Goal: Answer question/provide support: Share knowledge or assist other users

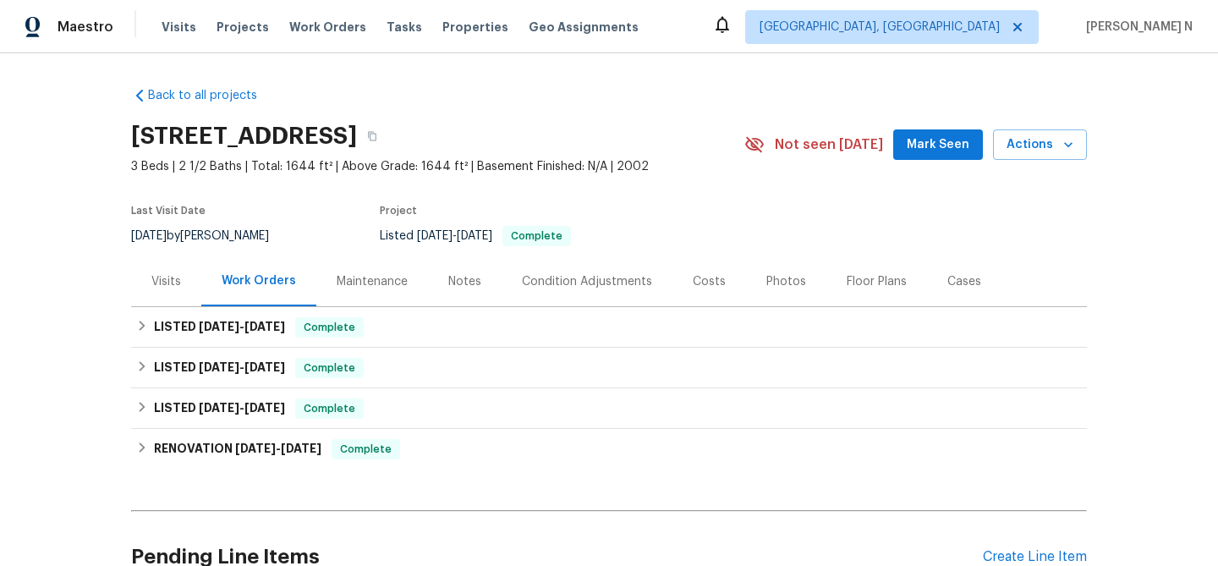
click at [361, 288] on div "Maintenance" at bounding box center [372, 281] width 71 height 17
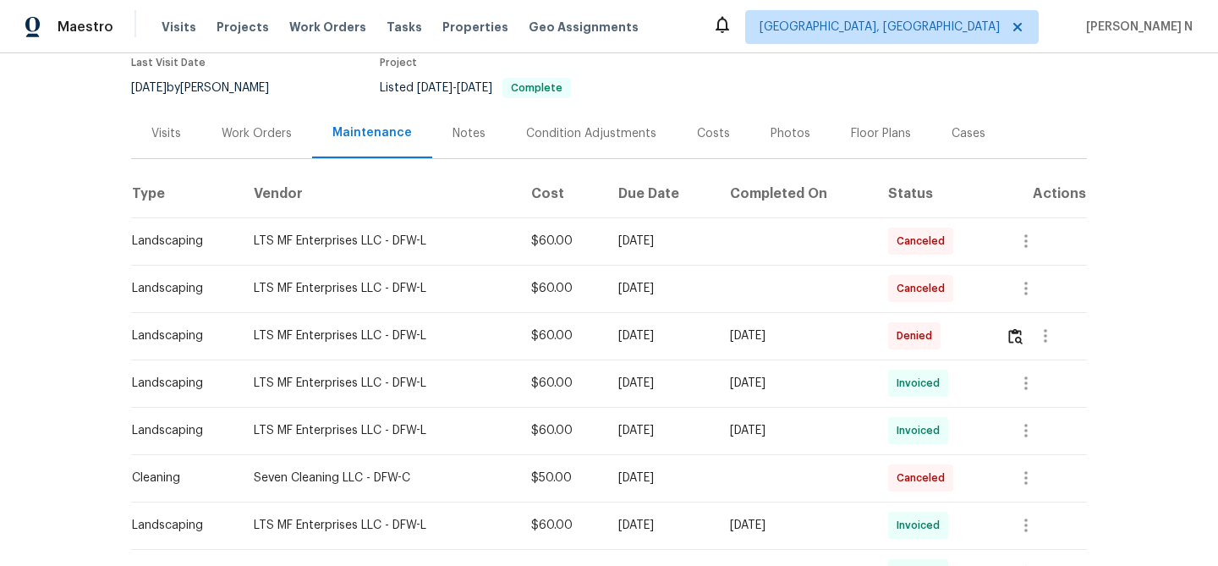
scroll to position [176, 0]
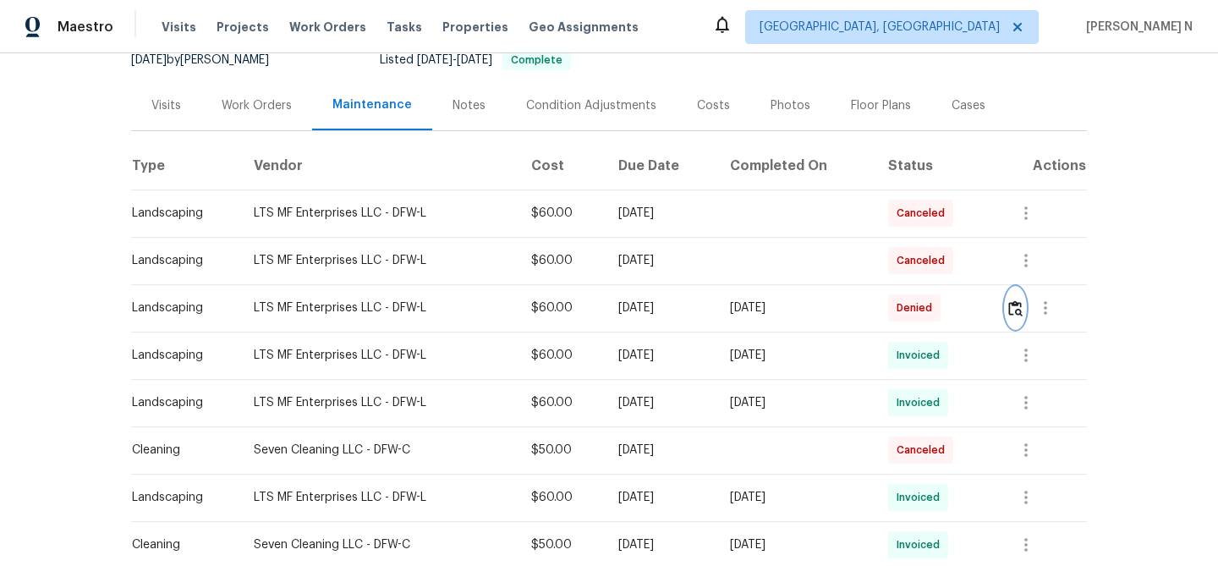
click at [1025, 321] on button "button" at bounding box center [1015, 308] width 19 height 41
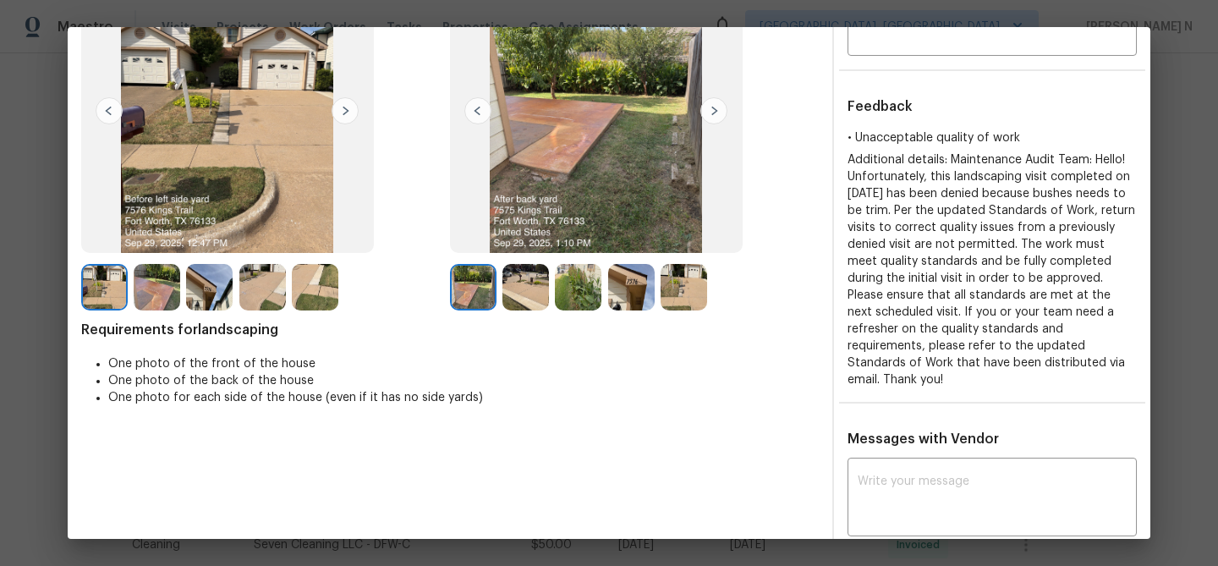
scroll to position [101, 0]
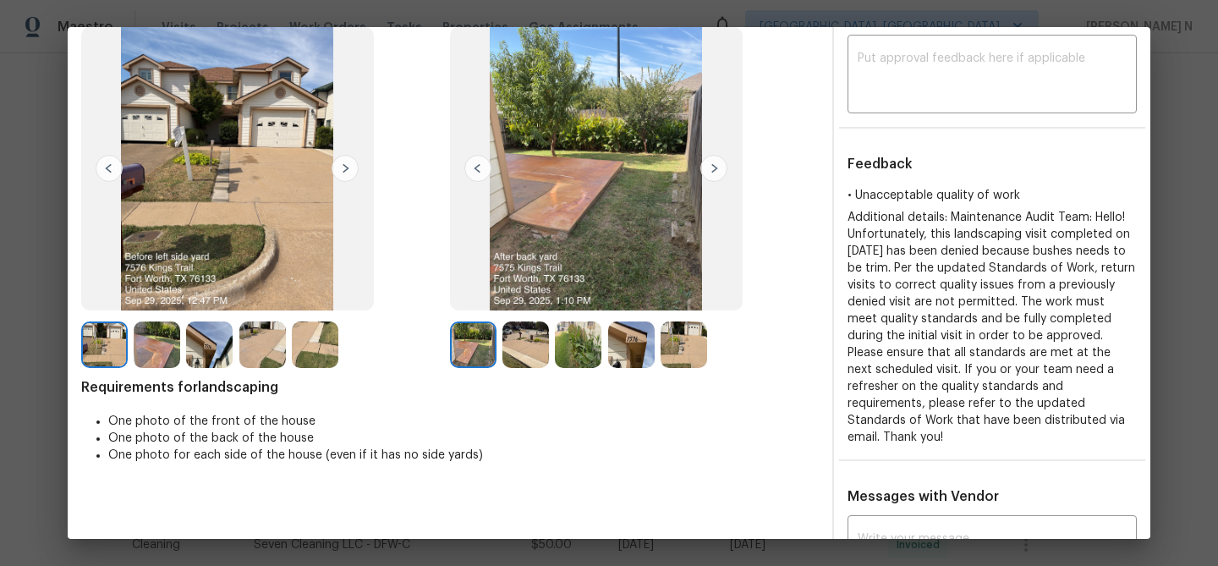
click at [577, 345] on img at bounding box center [578, 344] width 47 height 47
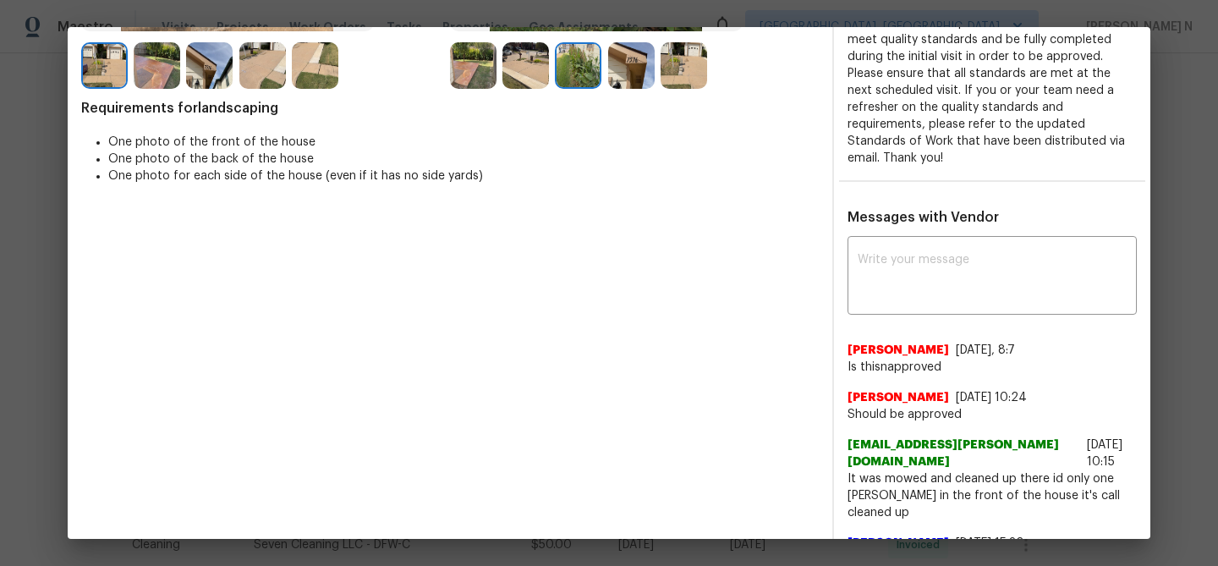
scroll to position [419, 0]
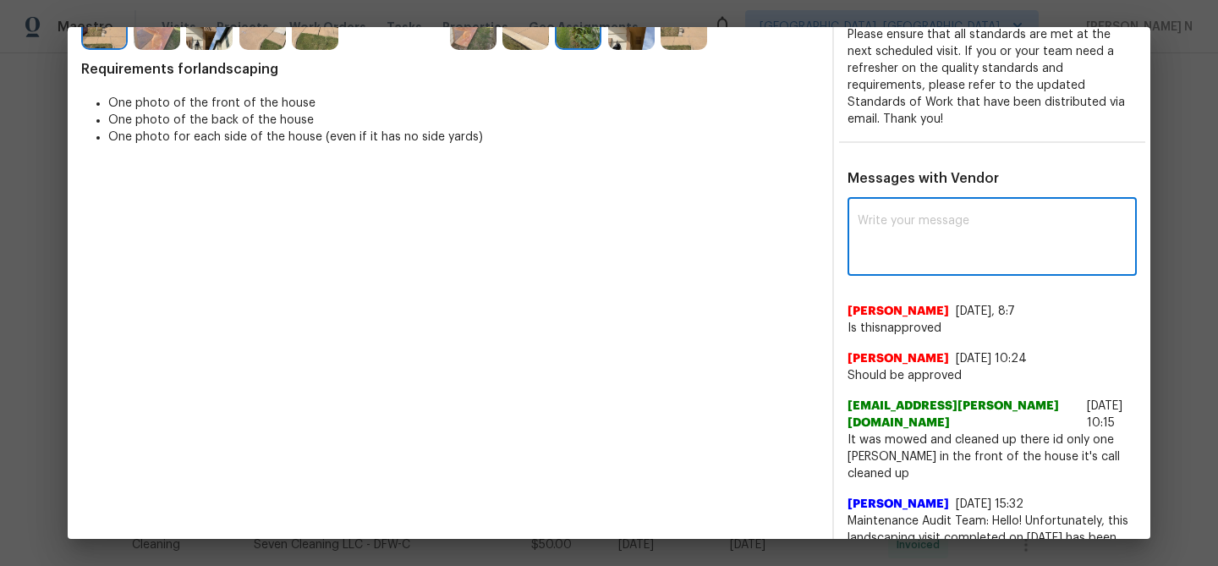
click at [912, 230] on textarea at bounding box center [992, 238] width 269 height 47
paste textarea "Maintenance Audit Team: Hello! Thank you for the feedback after further review …"
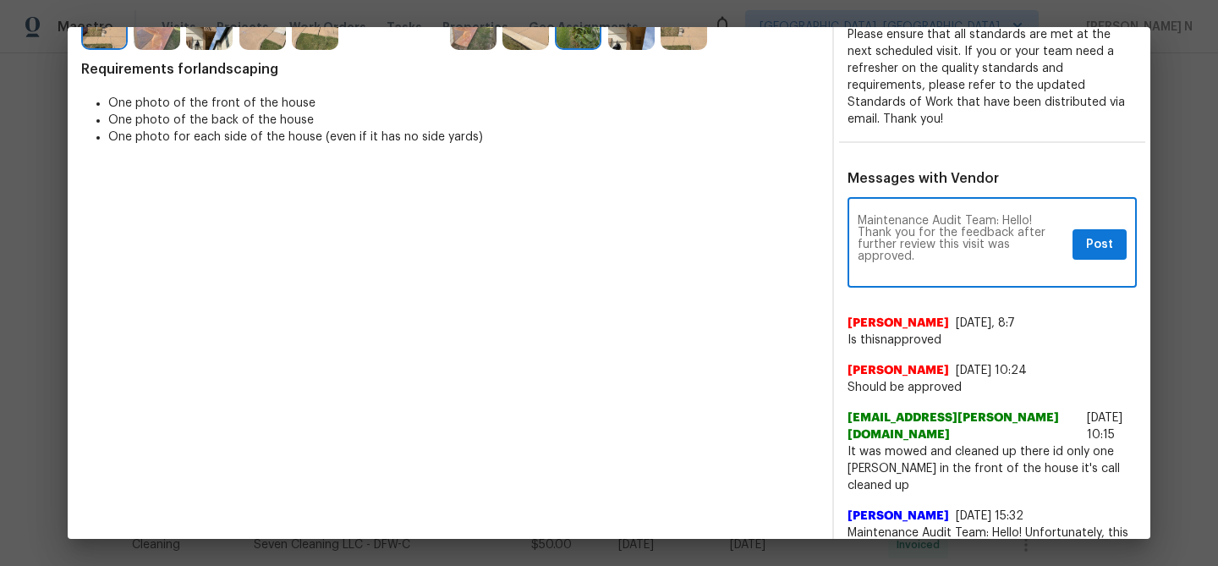
scroll to position [0, 0]
type textarea "Maintenance Audit Team: Hello! Thank you for the feedback after further review …"
click at [1112, 234] on span "Post" at bounding box center [1099, 244] width 27 height 21
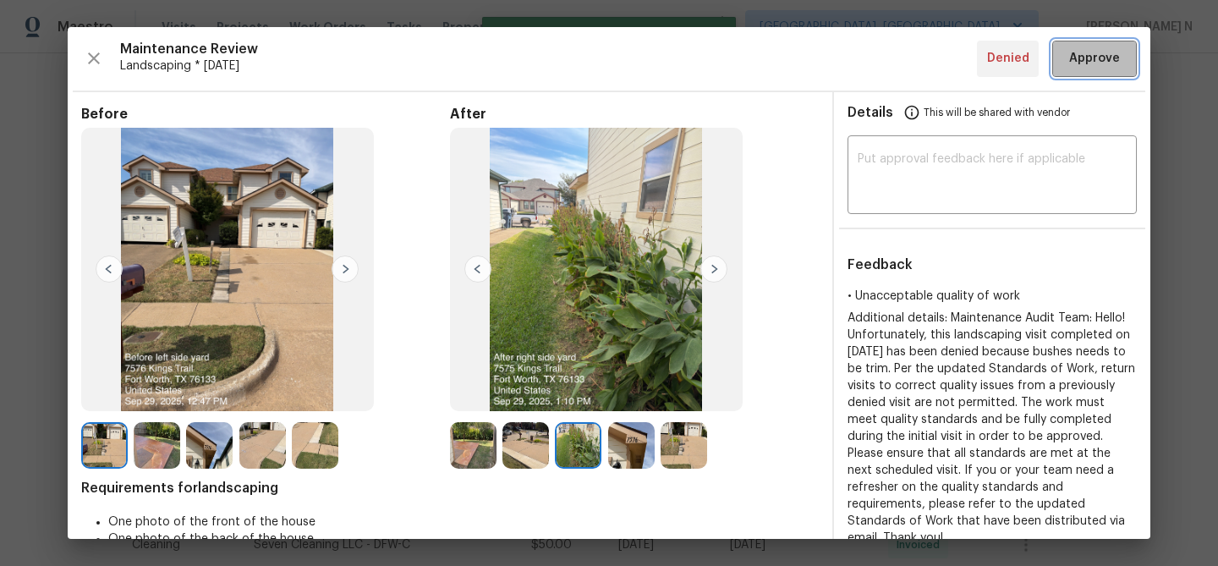
click at [1103, 47] on button "Approve" at bounding box center [1094, 59] width 85 height 36
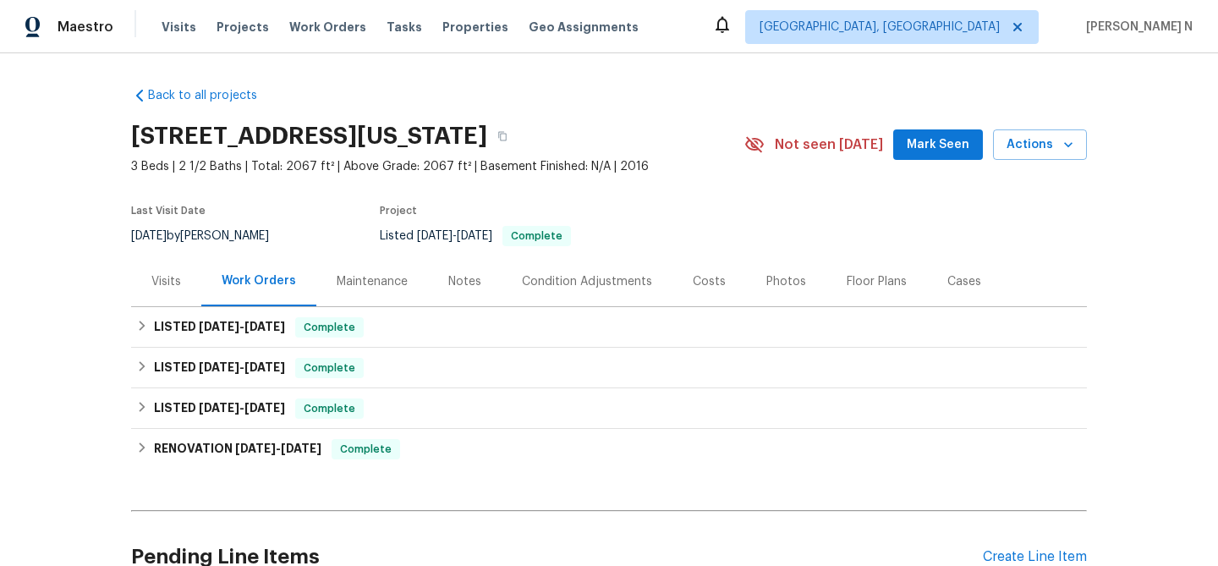
click at [378, 285] on div "Maintenance" at bounding box center [372, 281] width 71 height 17
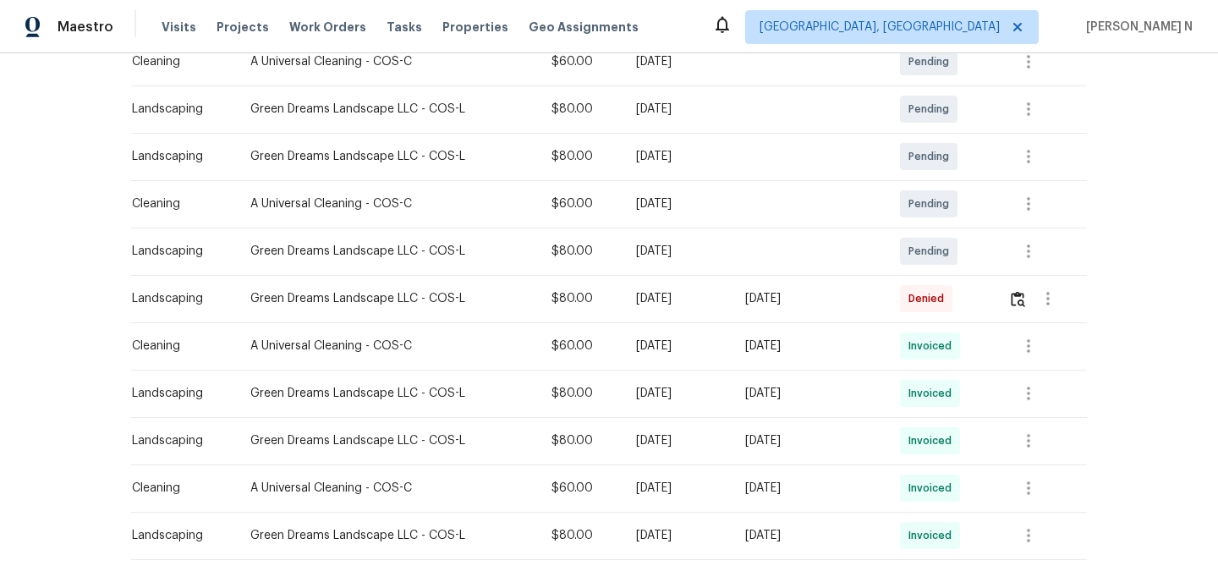
scroll to position [330, 0]
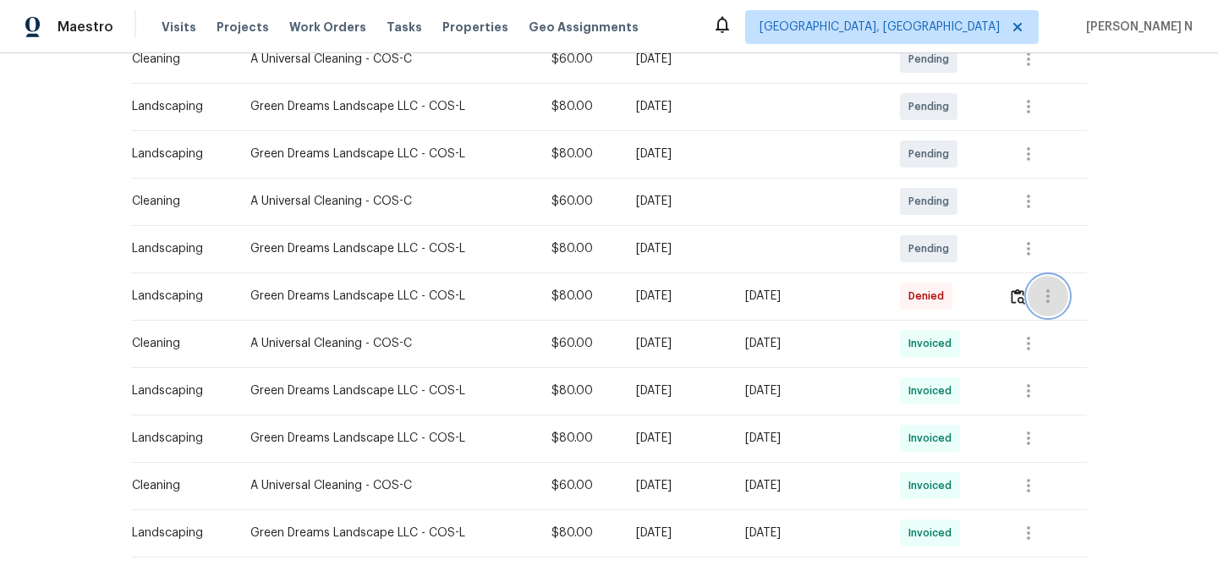
click at [1035, 303] on button "button" at bounding box center [1048, 296] width 41 height 41
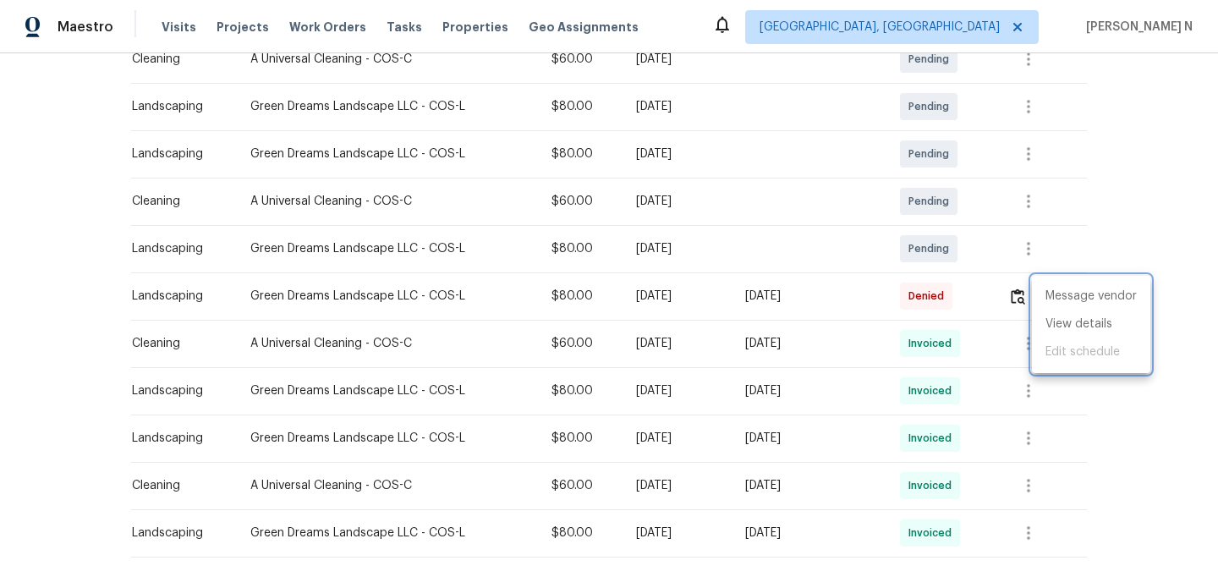
click at [1015, 302] on div at bounding box center [609, 283] width 1218 height 566
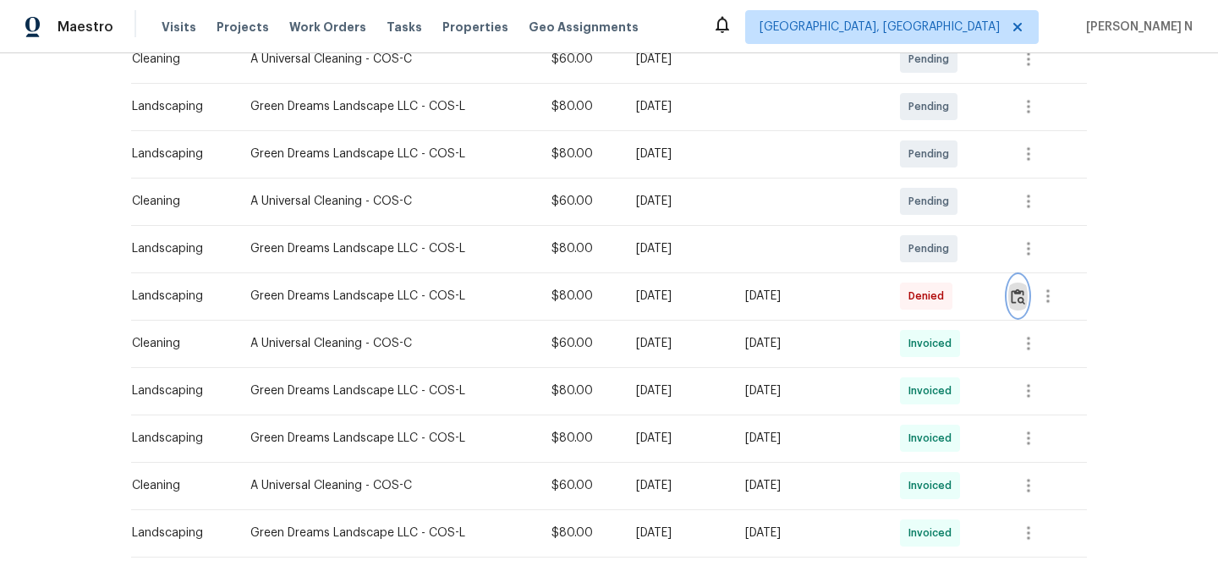
click at [1017, 302] on img "button" at bounding box center [1018, 296] width 14 height 16
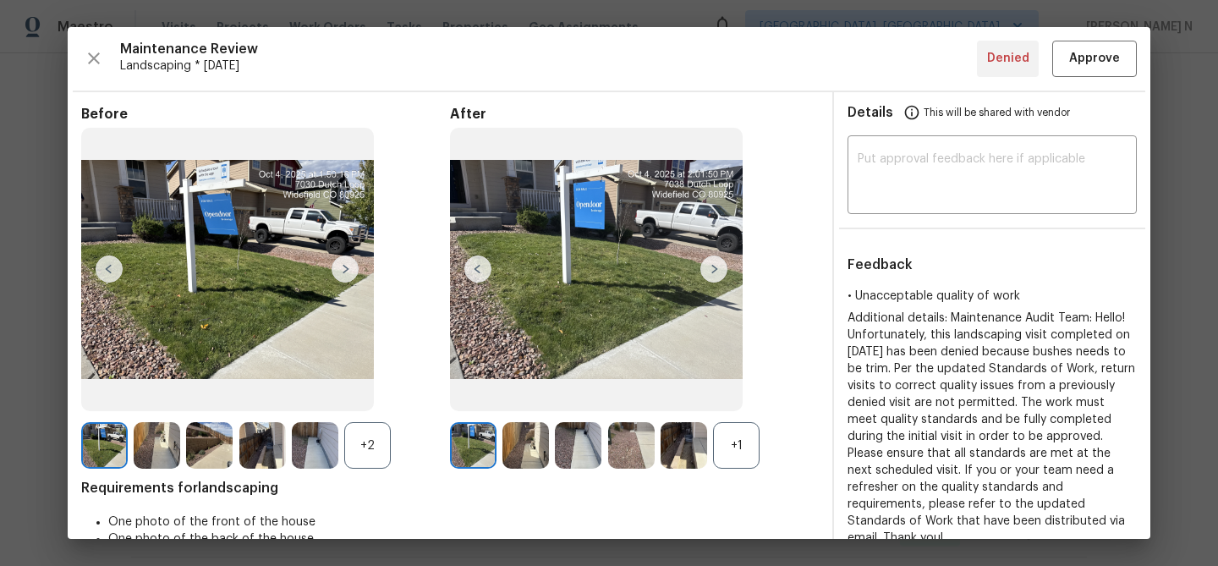
click at [745, 453] on div "+1" at bounding box center [736, 445] width 47 height 47
click at [350, 442] on div "+2" at bounding box center [367, 445] width 47 height 47
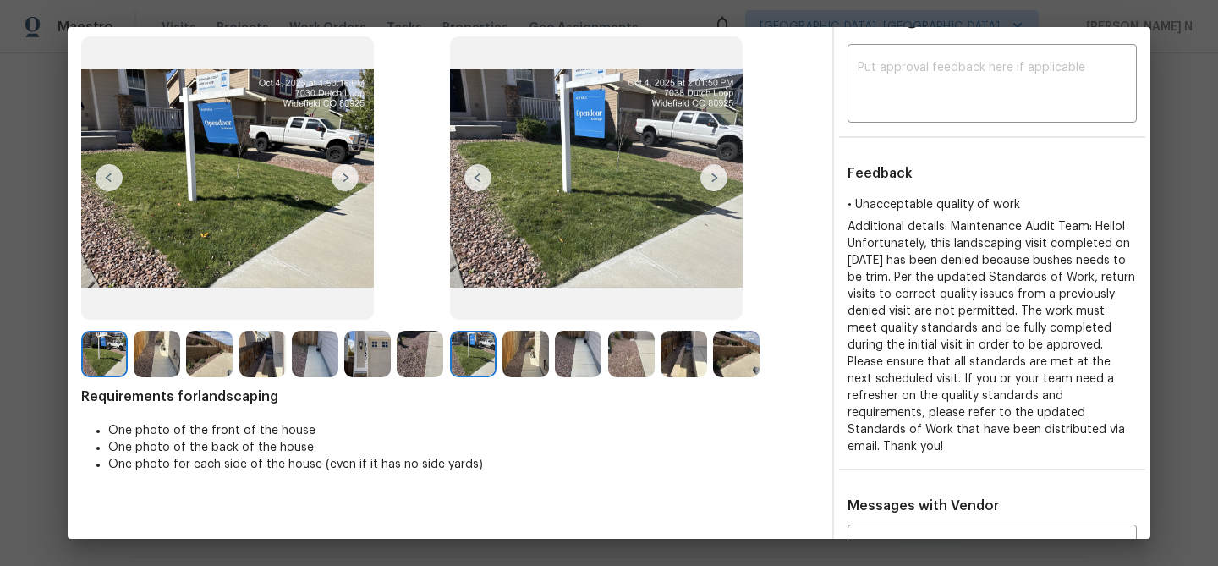
scroll to position [9, 0]
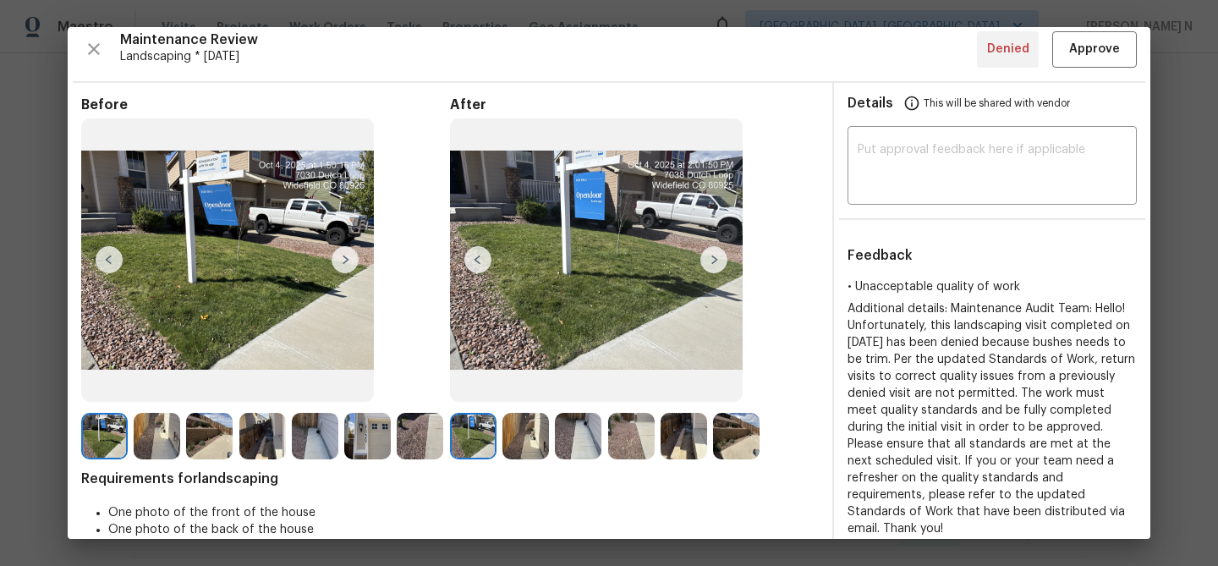
click at [519, 426] on img at bounding box center [525, 436] width 47 height 47
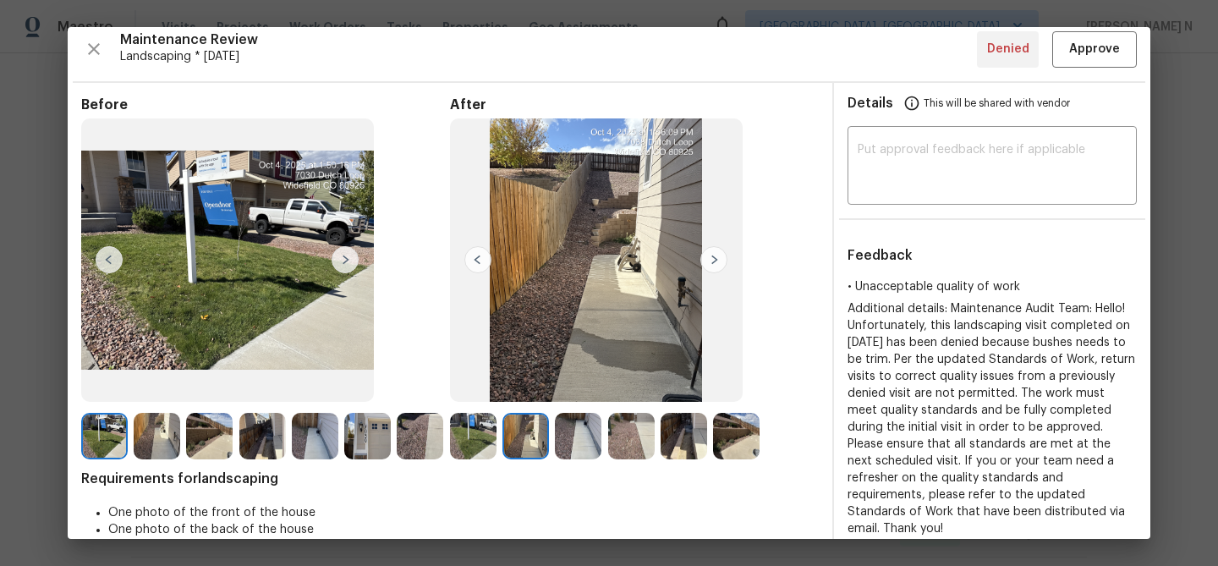
click at [582, 436] on img at bounding box center [578, 436] width 47 height 47
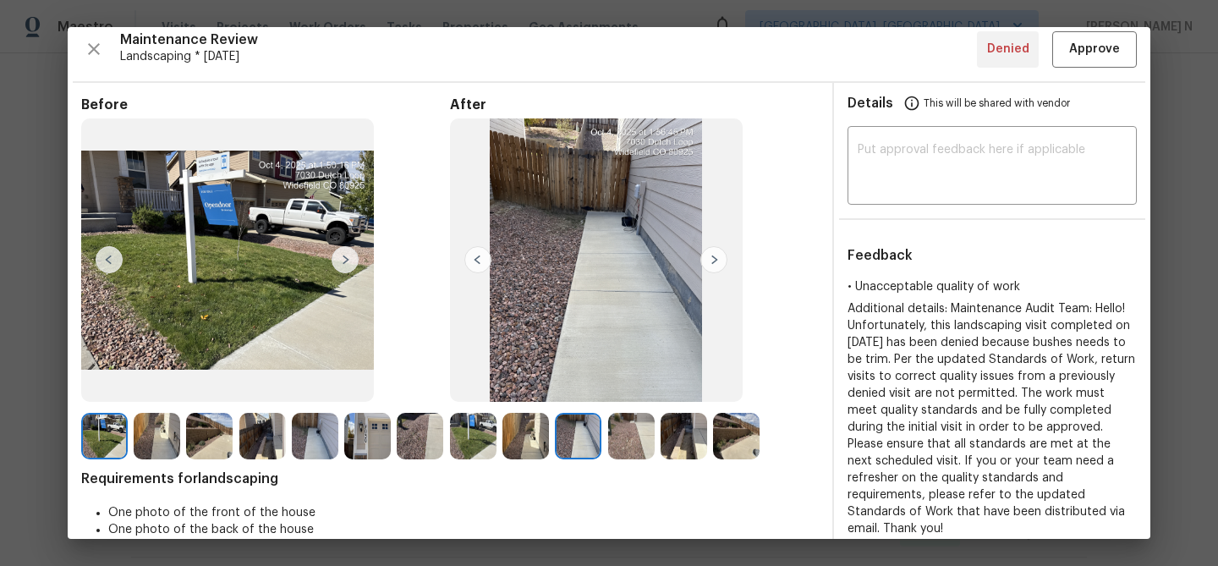
click at [673, 436] on img at bounding box center [684, 436] width 47 height 47
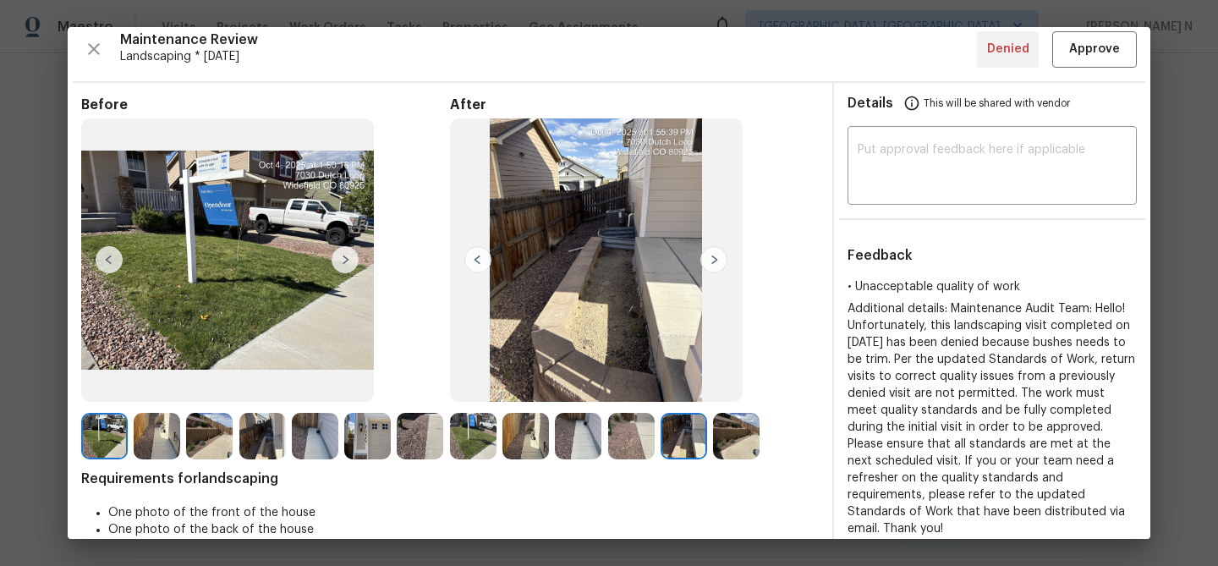
click at [749, 442] on img at bounding box center [736, 436] width 47 height 47
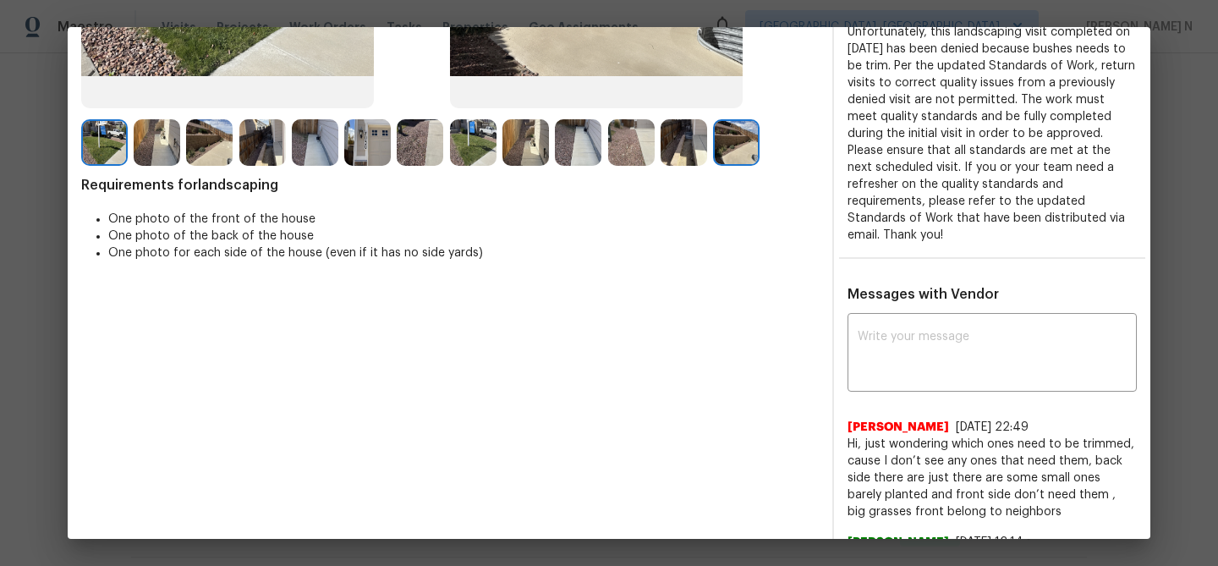
scroll to position [309, 0]
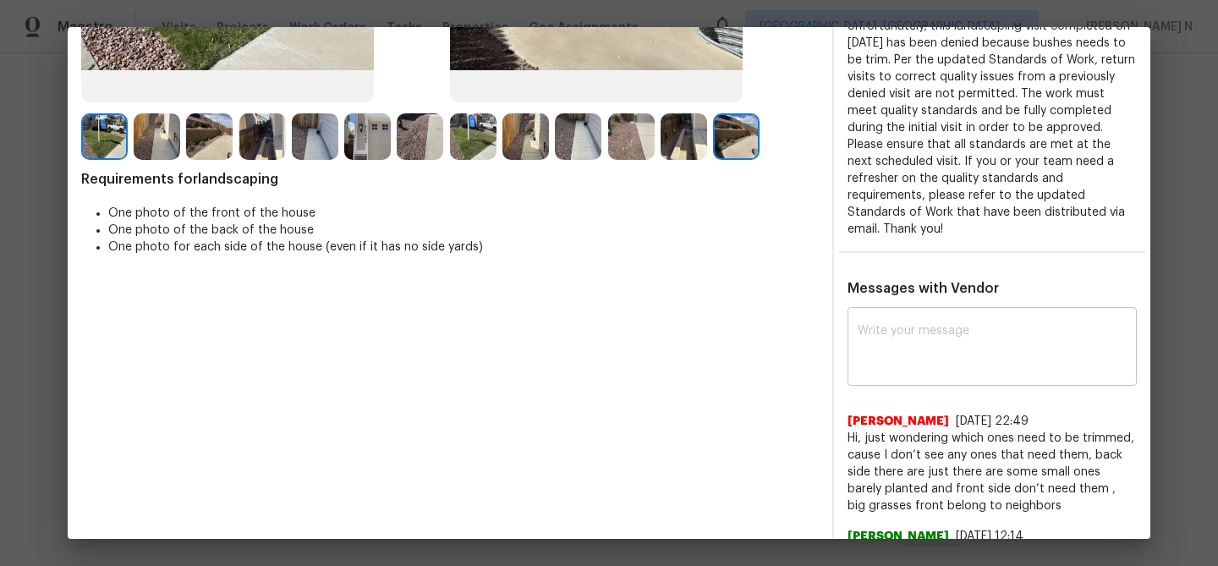
click at [960, 341] on textarea at bounding box center [992, 348] width 269 height 47
paste textarea "Maintenance Audit Team: Hello! Thank you for the feedback after further review …"
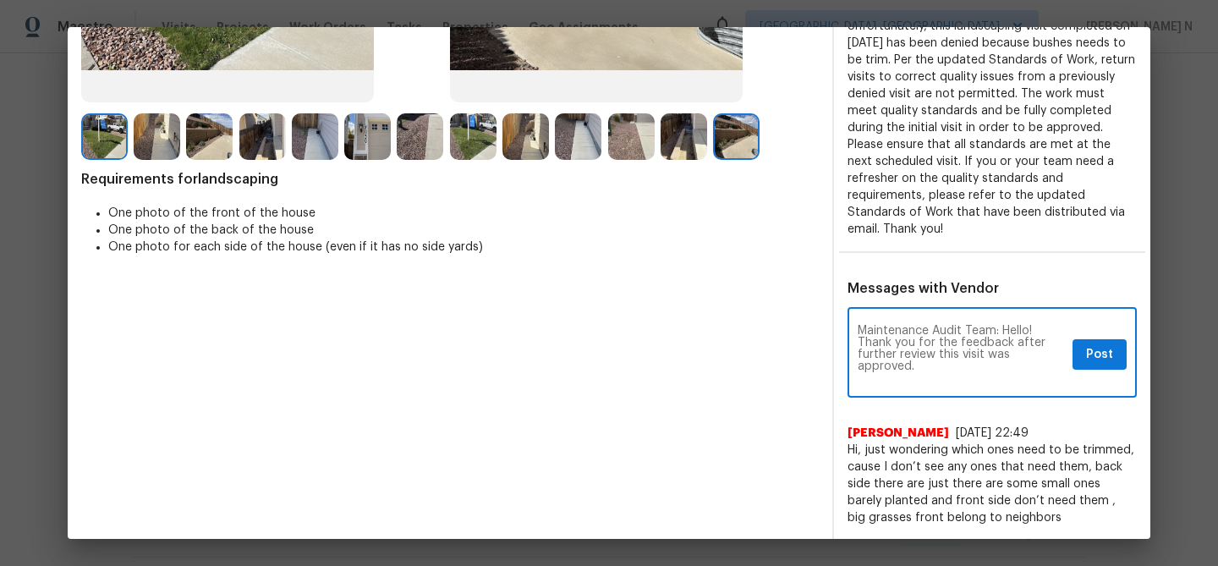
scroll to position [0, 0]
type textarea "Maintenance Audit Team: Hello! Thank you for the feedback after further review …"
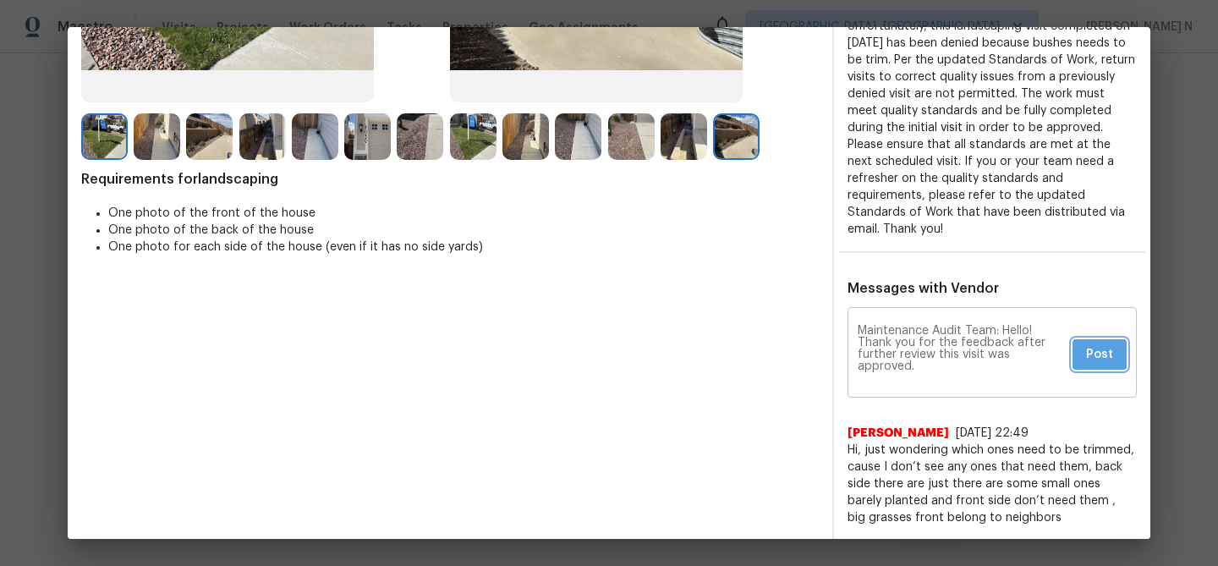
click at [1086, 339] on button "Post" at bounding box center [1099, 354] width 54 height 31
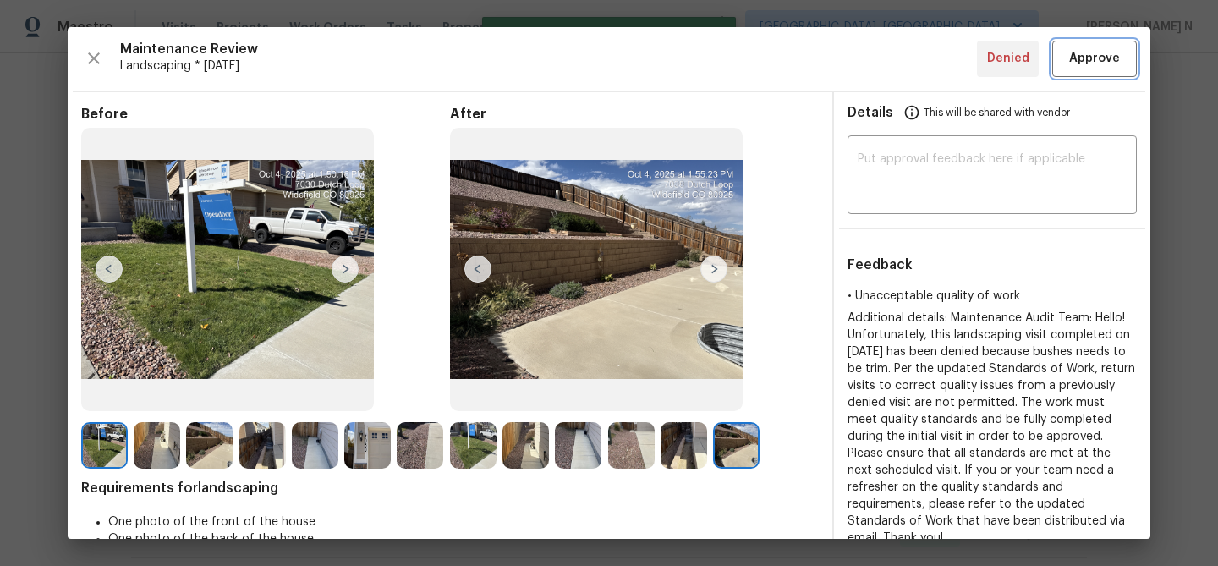
click at [1099, 67] on span "Approve" at bounding box center [1094, 58] width 51 height 21
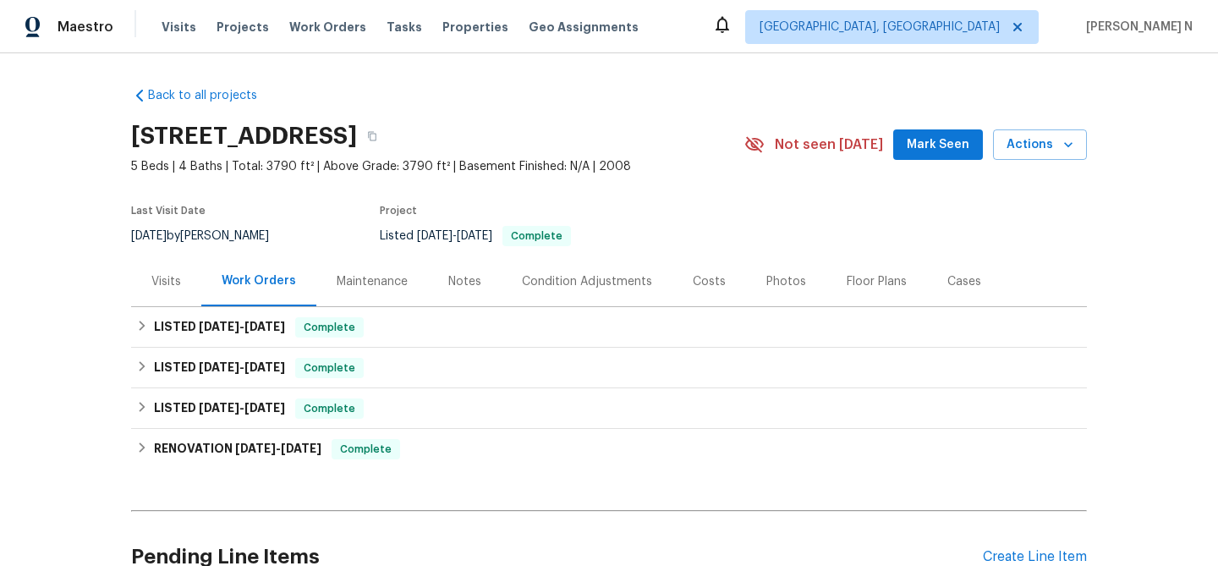
click at [374, 286] on div "Maintenance" at bounding box center [372, 281] width 71 height 17
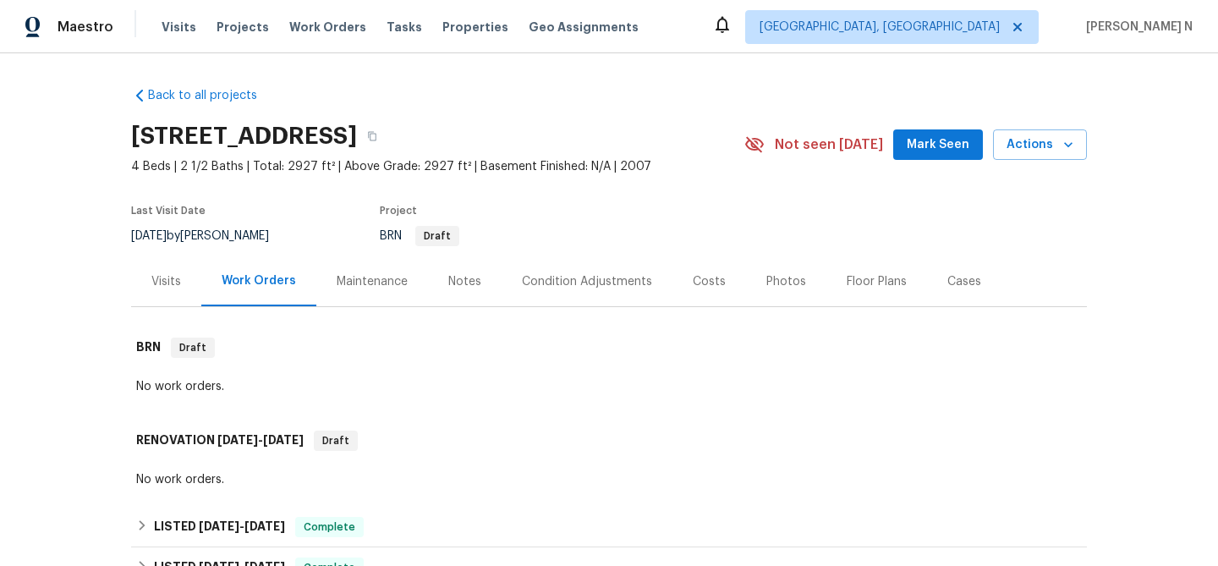
click at [357, 285] on div "Maintenance" at bounding box center [372, 281] width 71 height 17
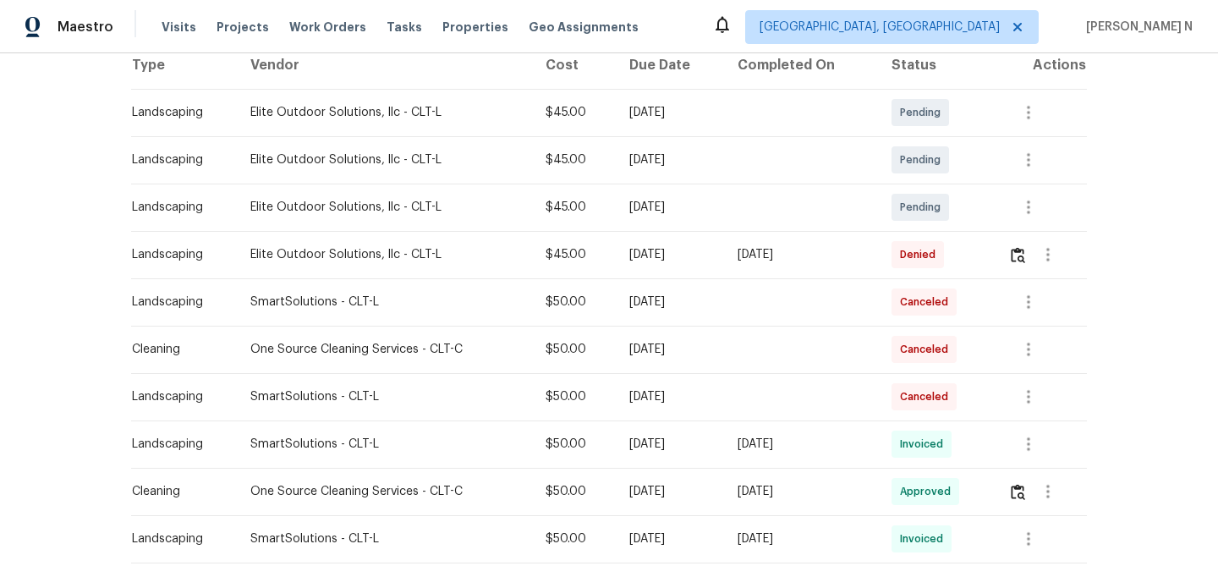
scroll to position [303, 0]
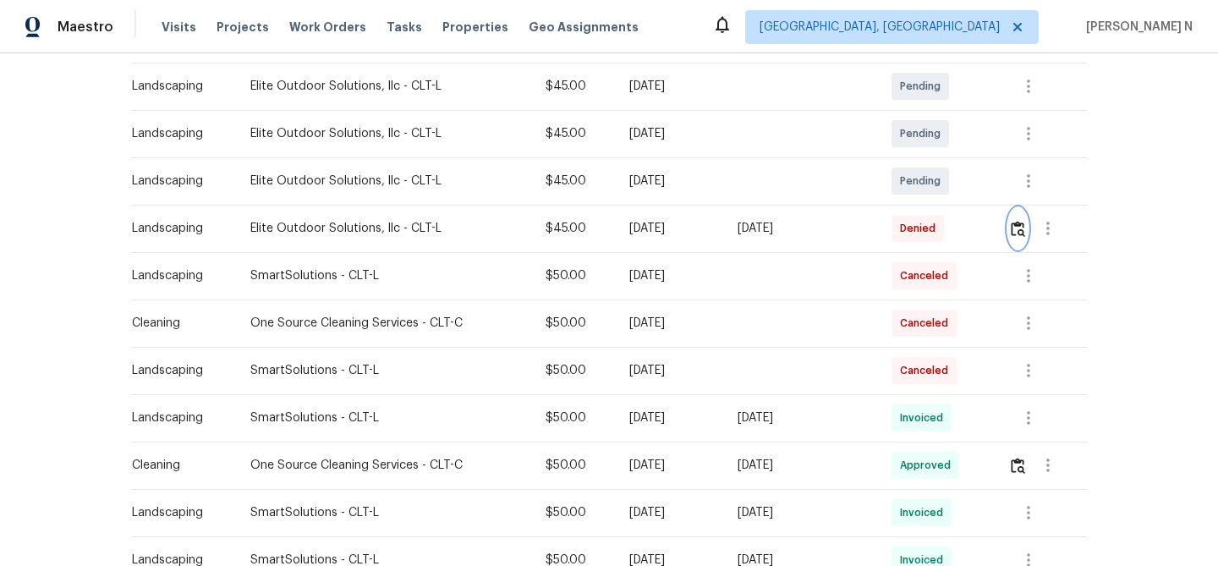
click at [1023, 232] on img "button" at bounding box center [1018, 229] width 14 height 16
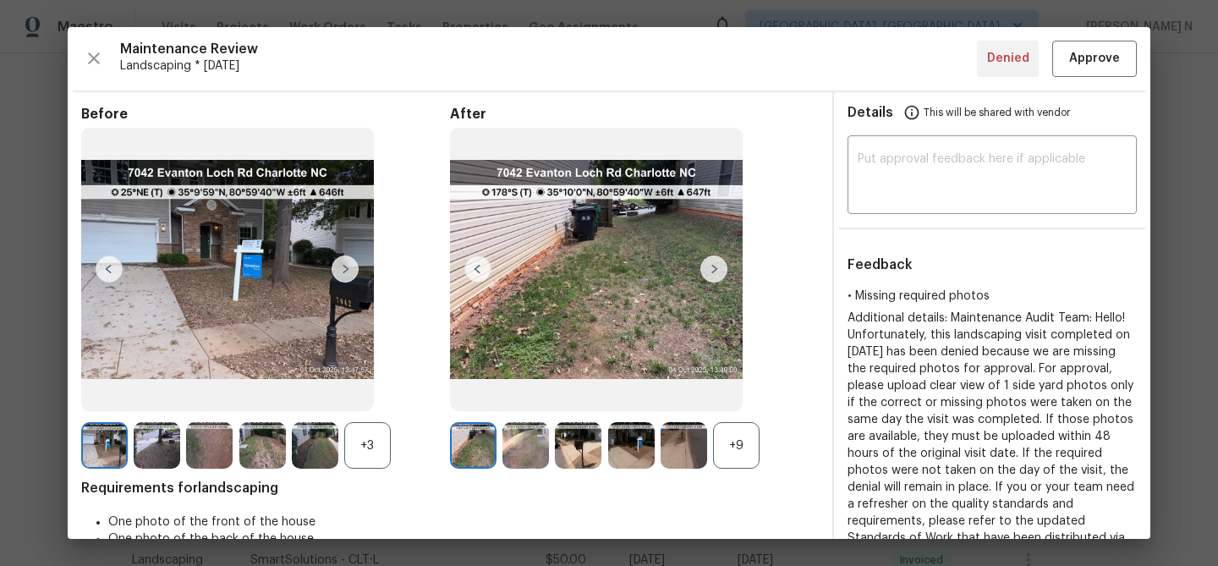
click at [732, 461] on div "+9" at bounding box center [736, 445] width 47 height 47
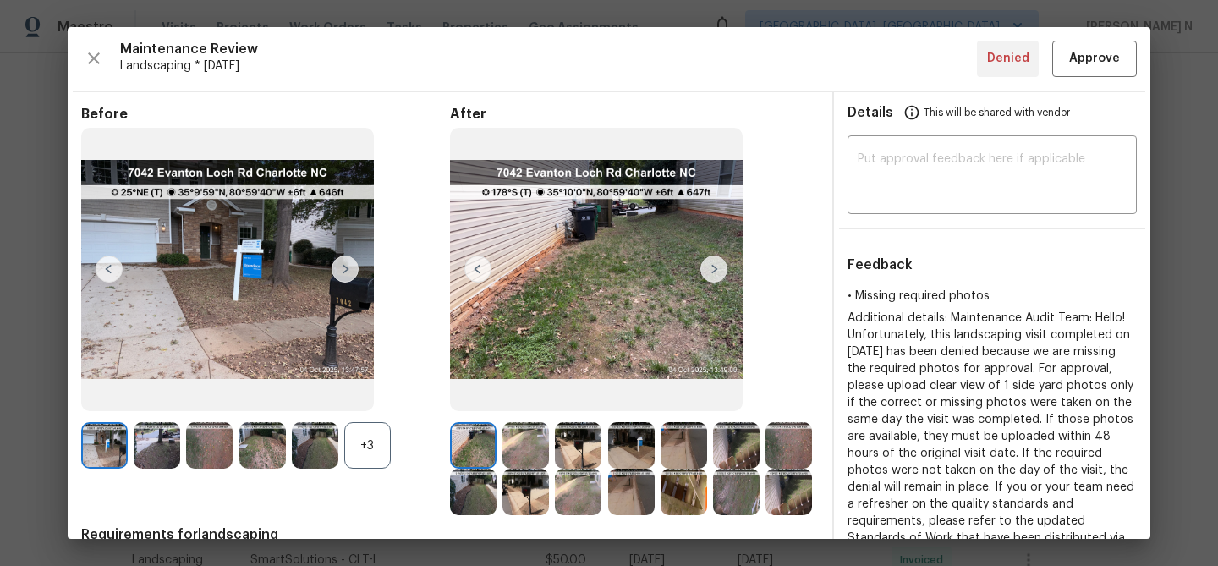
click at [348, 451] on div "+3" at bounding box center [367, 445] width 47 height 47
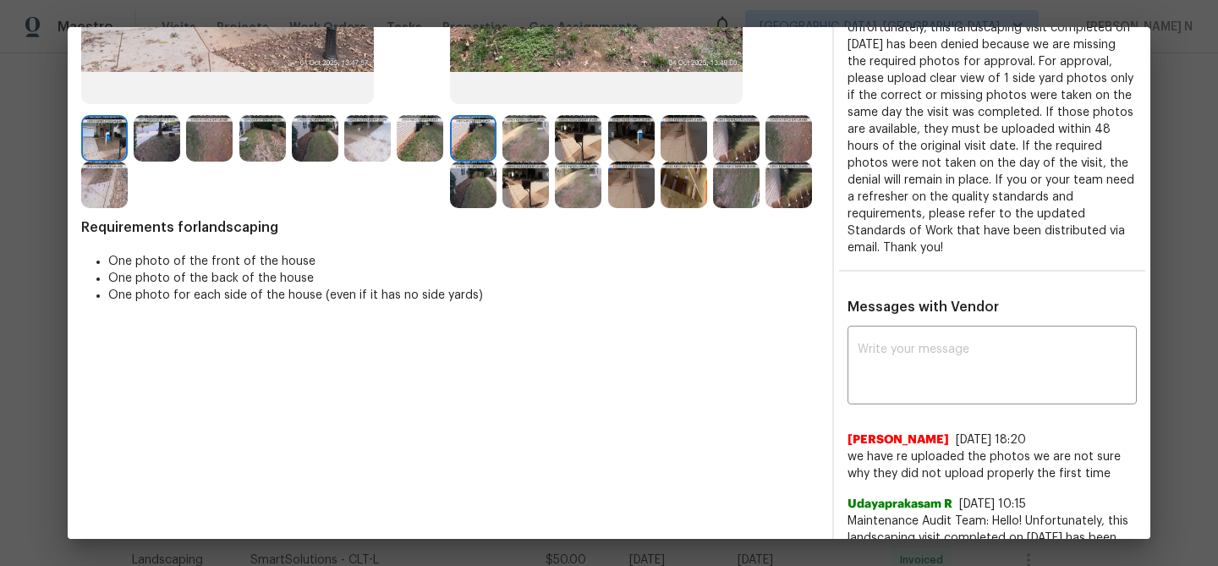
scroll to position [310, 0]
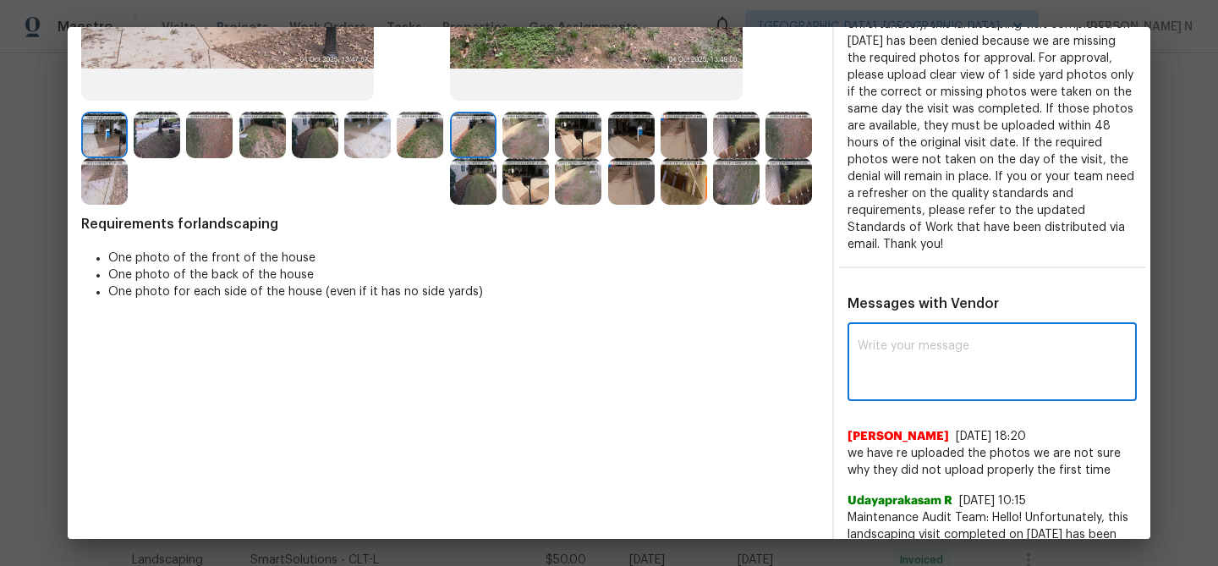
click at [893, 376] on textarea at bounding box center [992, 363] width 269 height 47
paste textarea "Maintenance Audit Team: Hello! Thank you for uploading the photo, after further…"
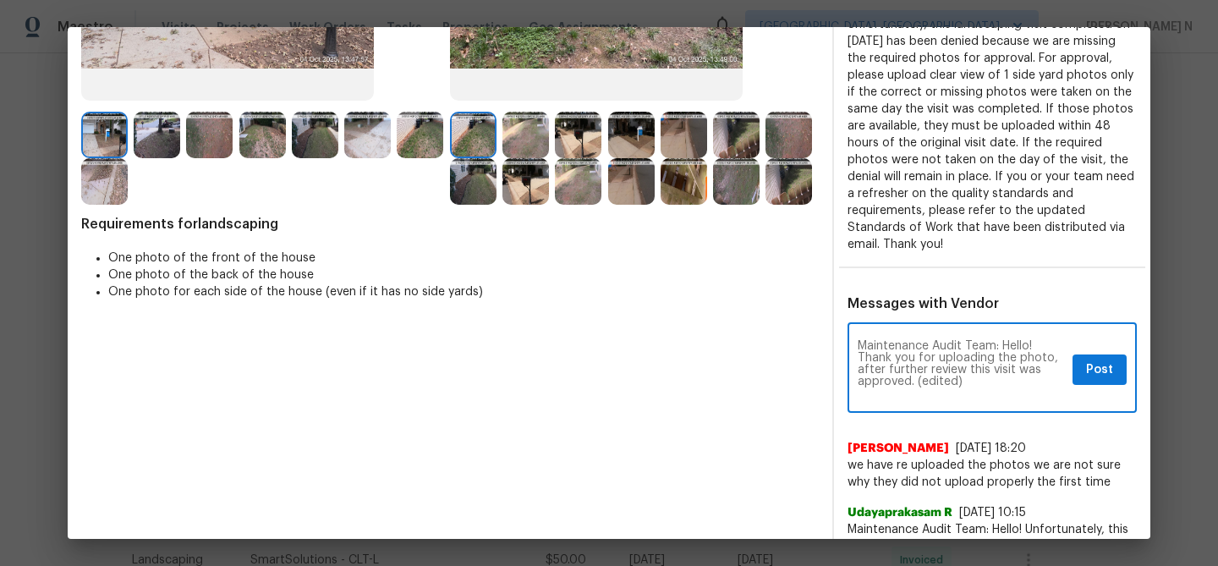
scroll to position [0, 0]
drag, startPoint x: 916, startPoint y: 381, endPoint x: 974, endPoint y: 374, distance: 58.8
click at [974, 381] on textarea "Maintenance Audit Team: Hello! Thank you for uploading the photo, after further…" at bounding box center [962, 369] width 208 height 59
type textarea "Maintenance Audit Team: Hello! Thank you for uploading the photo, after further…"
click at [1105, 373] on span "Post" at bounding box center [1099, 369] width 27 height 21
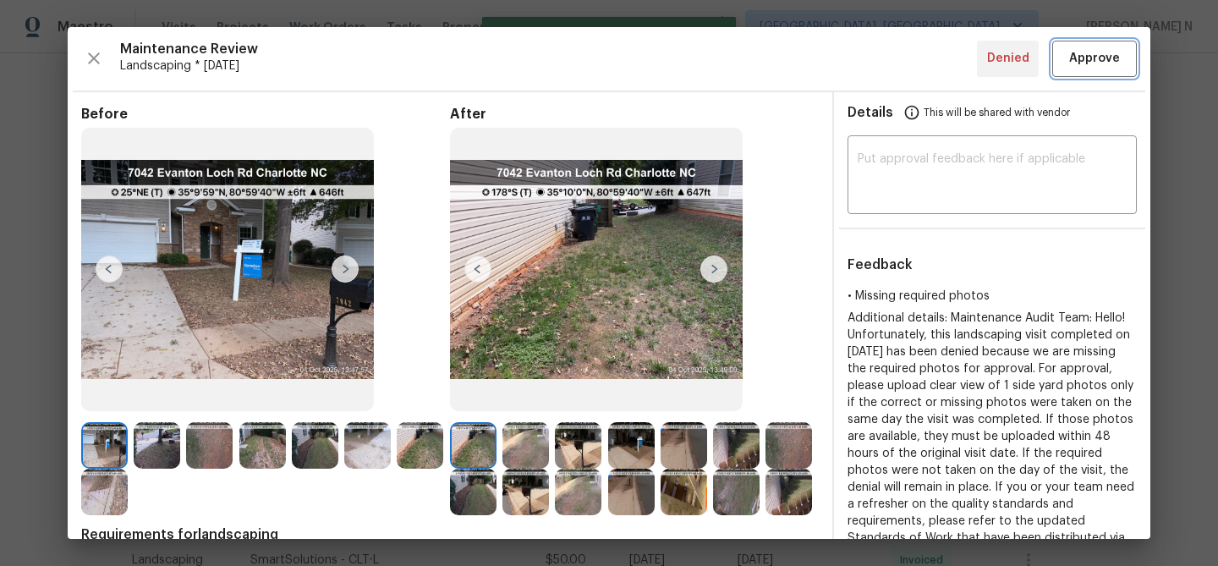
click at [1085, 67] on span "Approve" at bounding box center [1094, 58] width 51 height 21
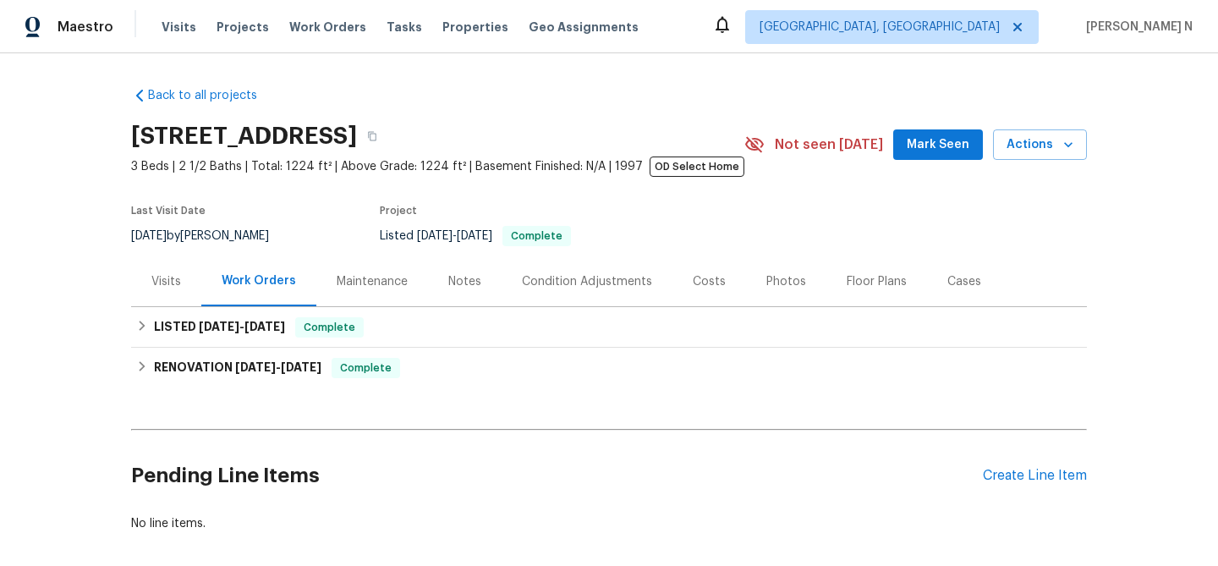
click at [376, 289] on div "Maintenance" at bounding box center [372, 281] width 71 height 17
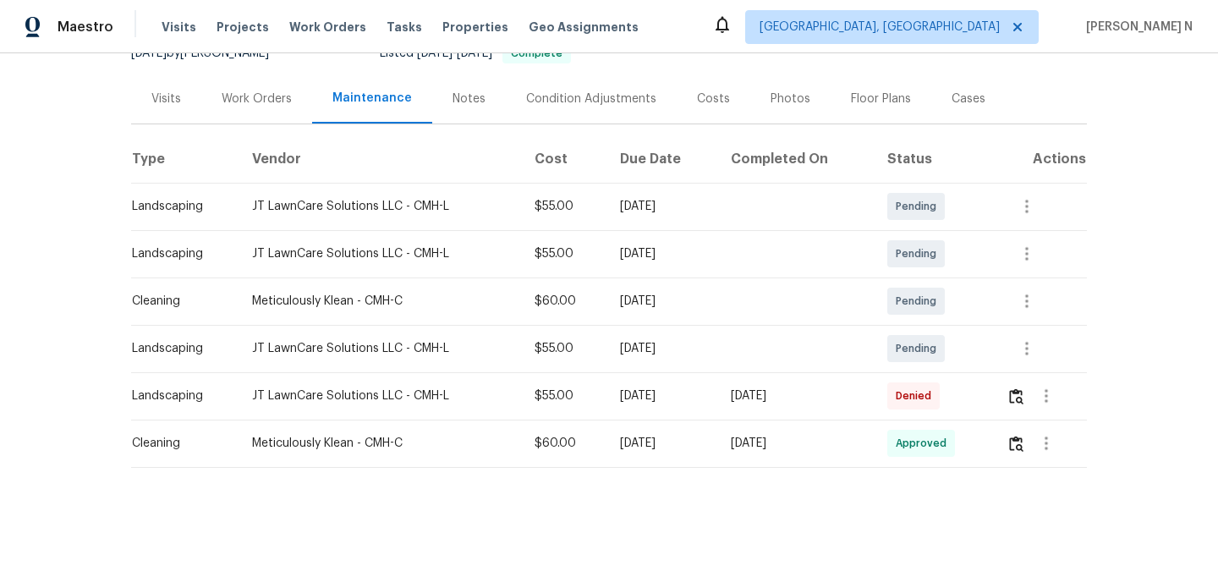
scroll to position [186, 0]
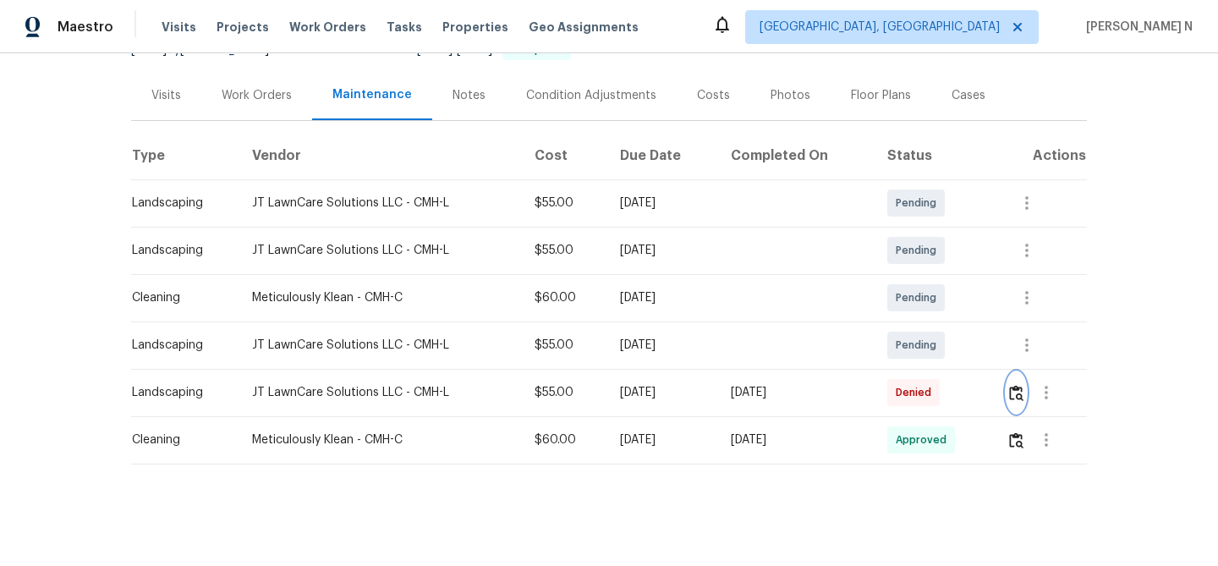
click at [1020, 385] on img "button" at bounding box center [1016, 393] width 14 height 16
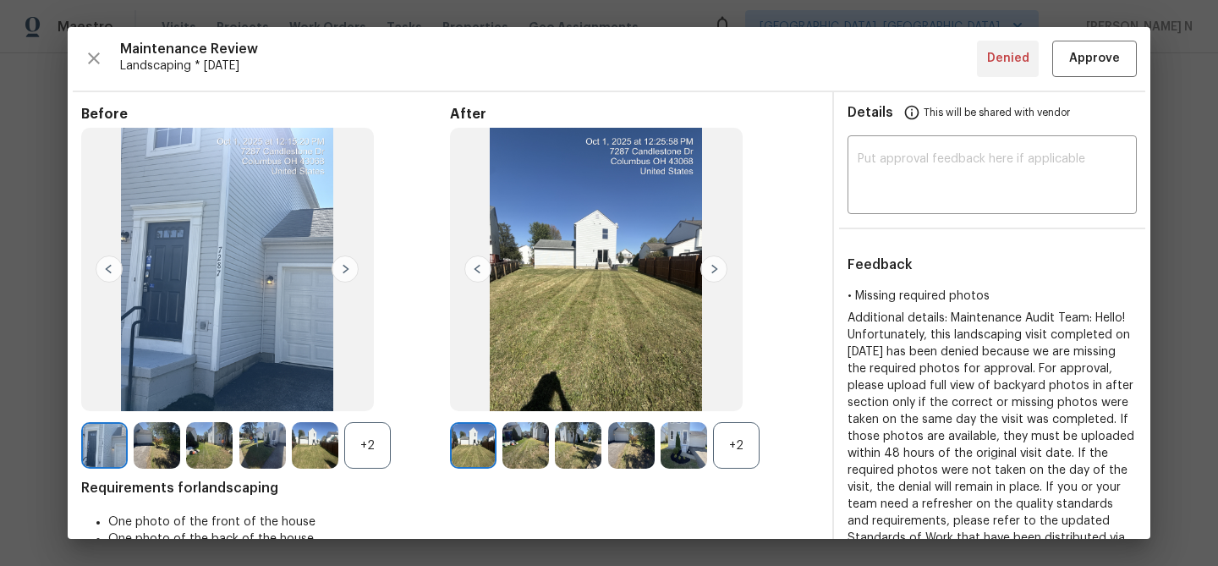
click at [739, 450] on div "+2" at bounding box center [736, 445] width 47 height 47
click at [373, 448] on div "+2" at bounding box center [367, 445] width 47 height 47
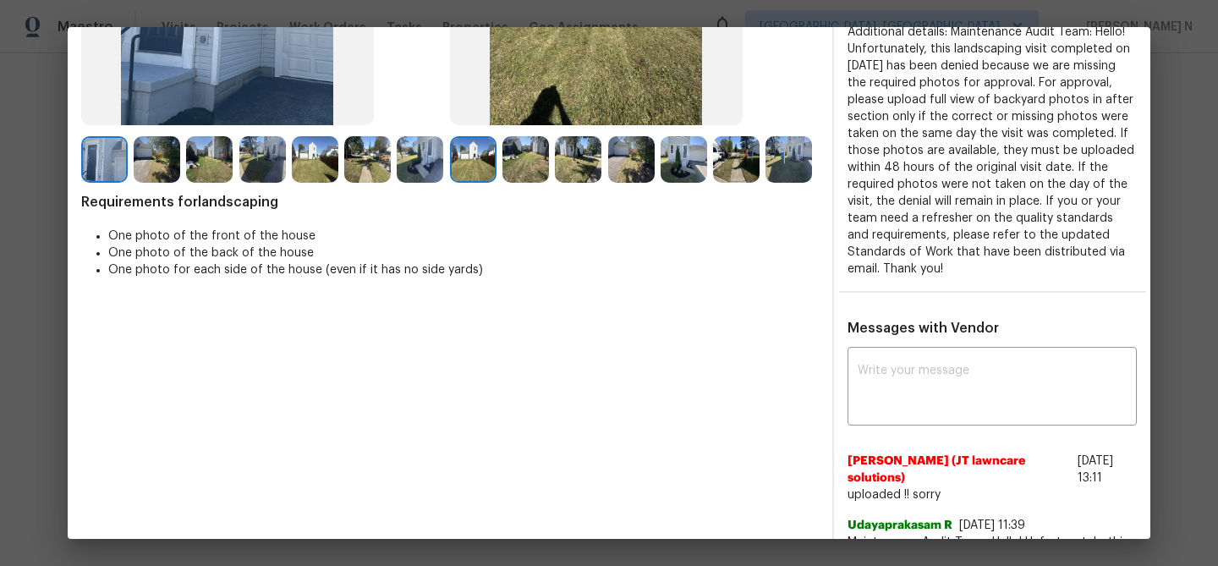
scroll to position [352, 0]
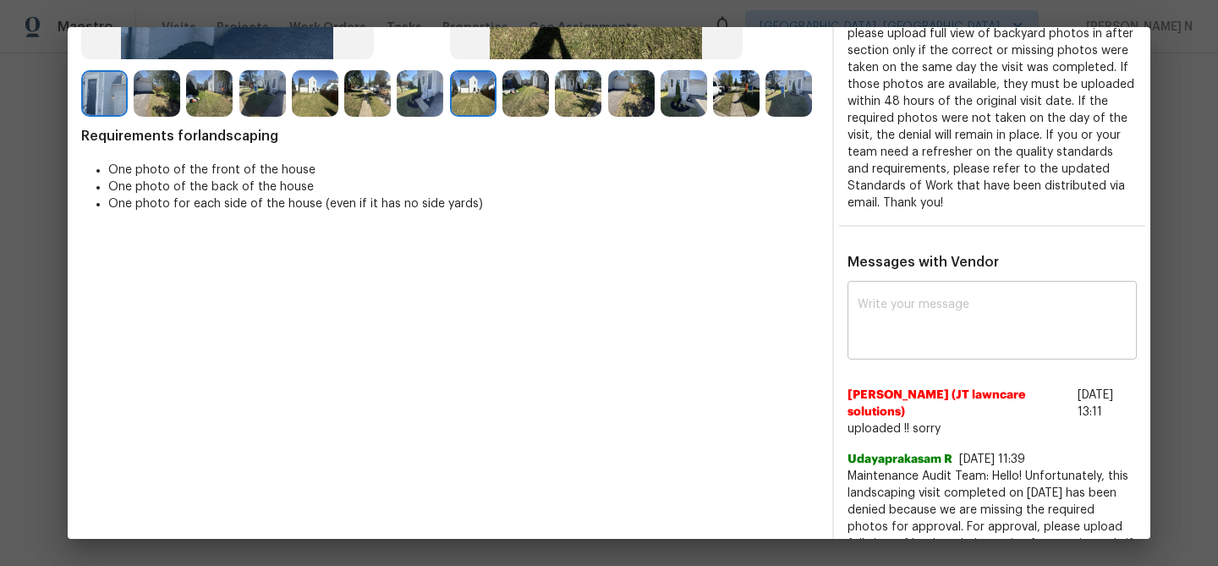
click at [923, 353] on div "x ​" at bounding box center [991, 322] width 289 height 74
paste textarea "Maintenance Audit Team: Hello! Thank you for uploading the photo, after further…"
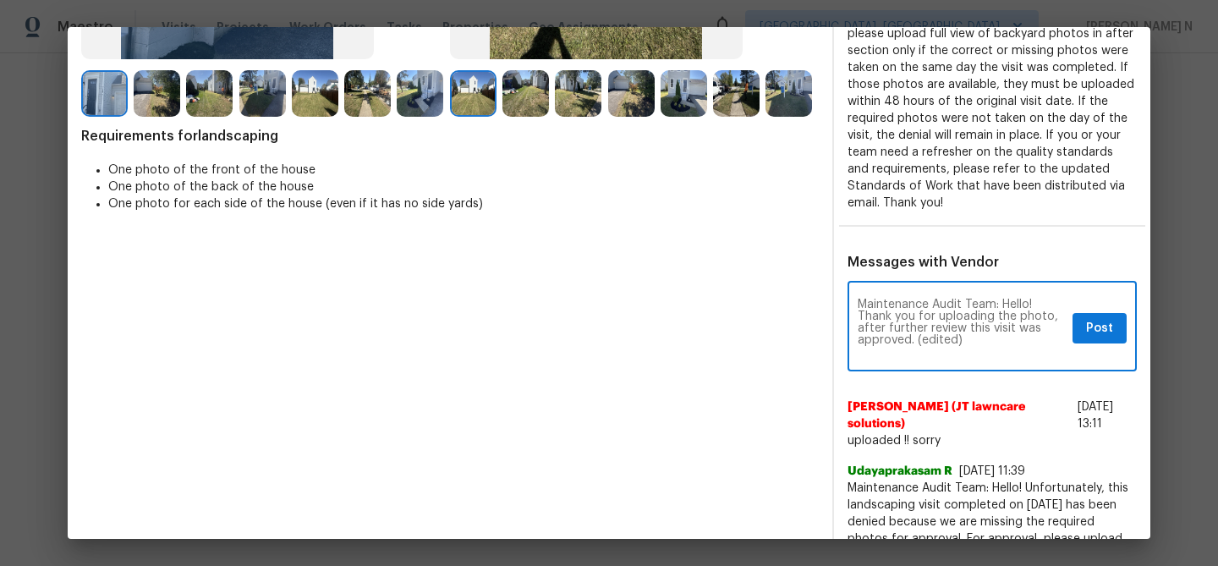
scroll to position [0, 0]
drag, startPoint x: 919, startPoint y: 336, endPoint x: 965, endPoint y: 331, distance: 46.8
click at [965, 334] on textarea "Maintenance Audit Team: Hello! Thank you for uploading the photo, after further…" at bounding box center [962, 328] width 208 height 59
type textarea "Maintenance Audit Team: Hello! Thank you for uploading the photo, after further…"
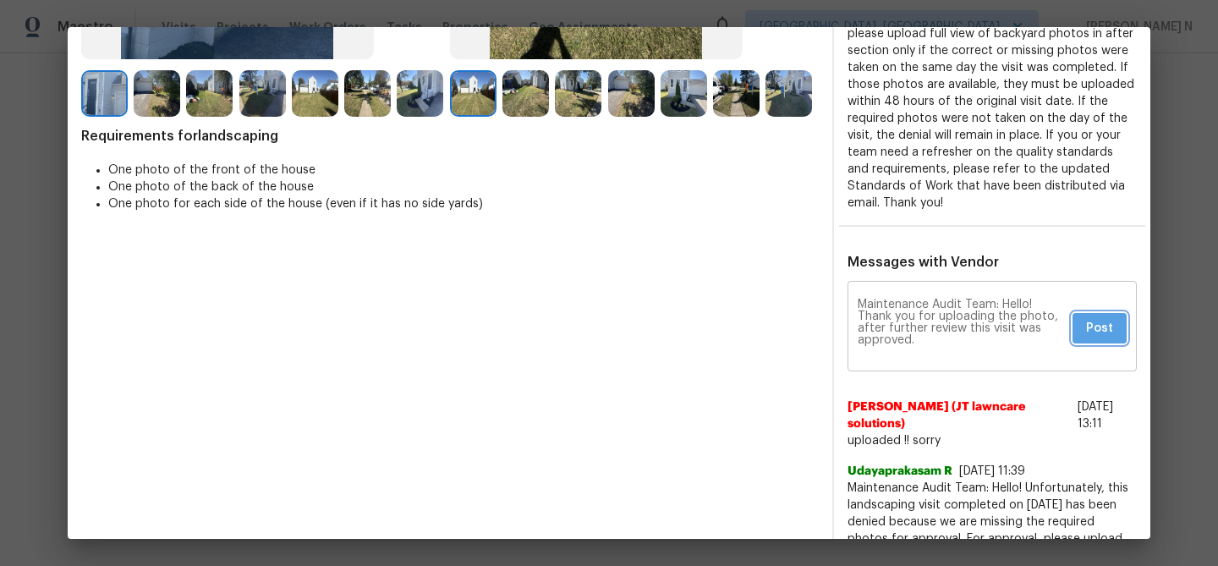
click at [1094, 321] on span "Post" at bounding box center [1099, 328] width 27 height 21
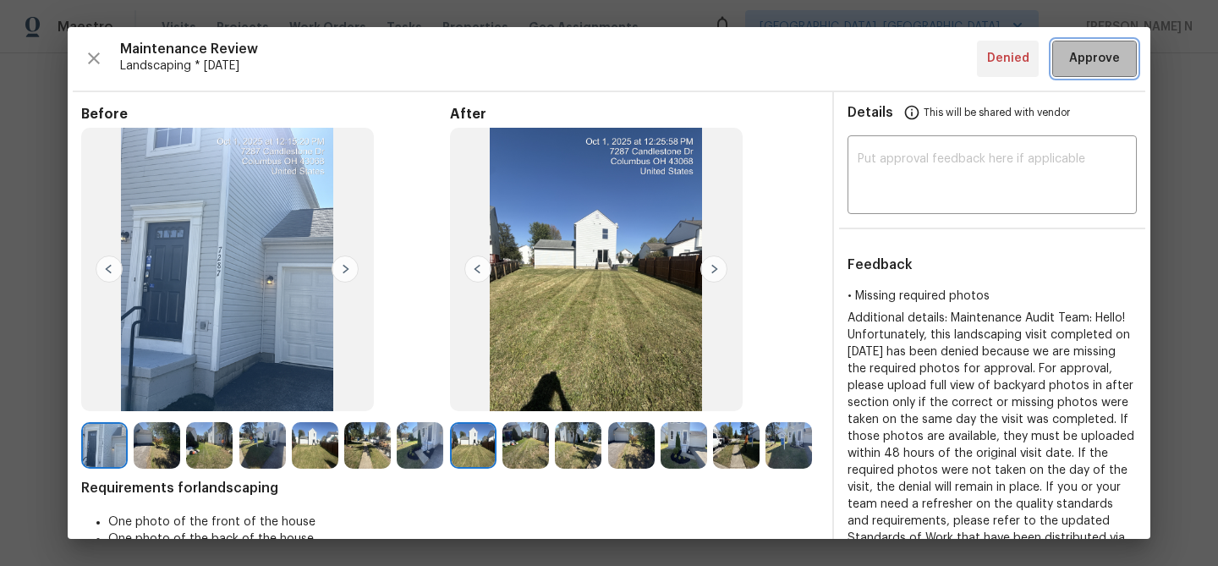
click at [1092, 57] on span "Approve" at bounding box center [1094, 58] width 51 height 21
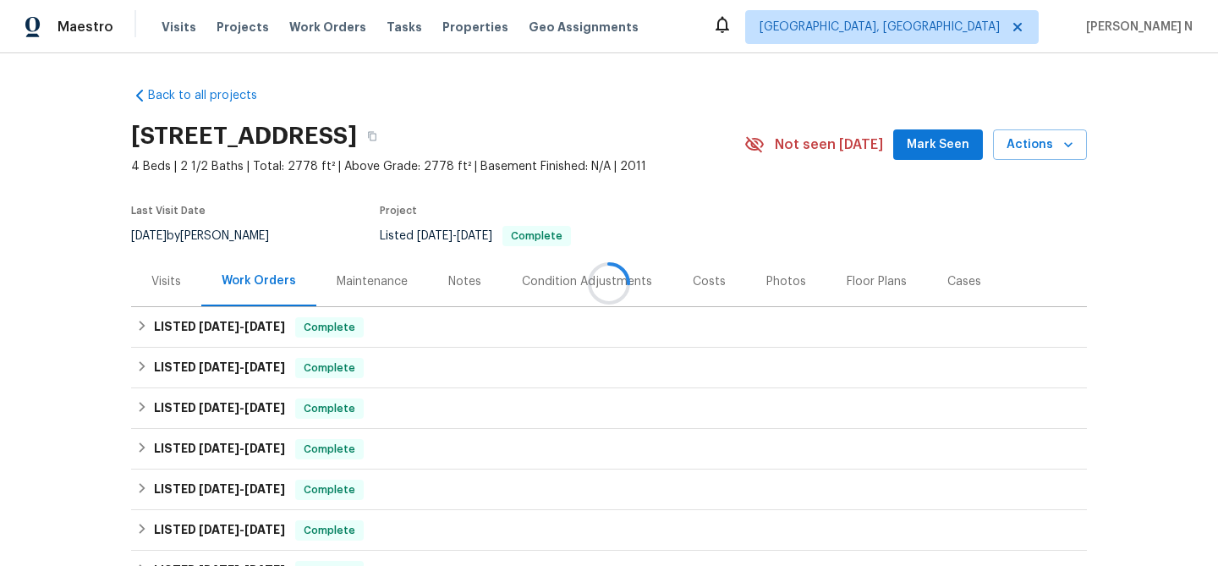
click at [364, 277] on div at bounding box center [609, 283] width 1218 height 566
click at [364, 277] on div "Maintenance" at bounding box center [372, 281] width 71 height 17
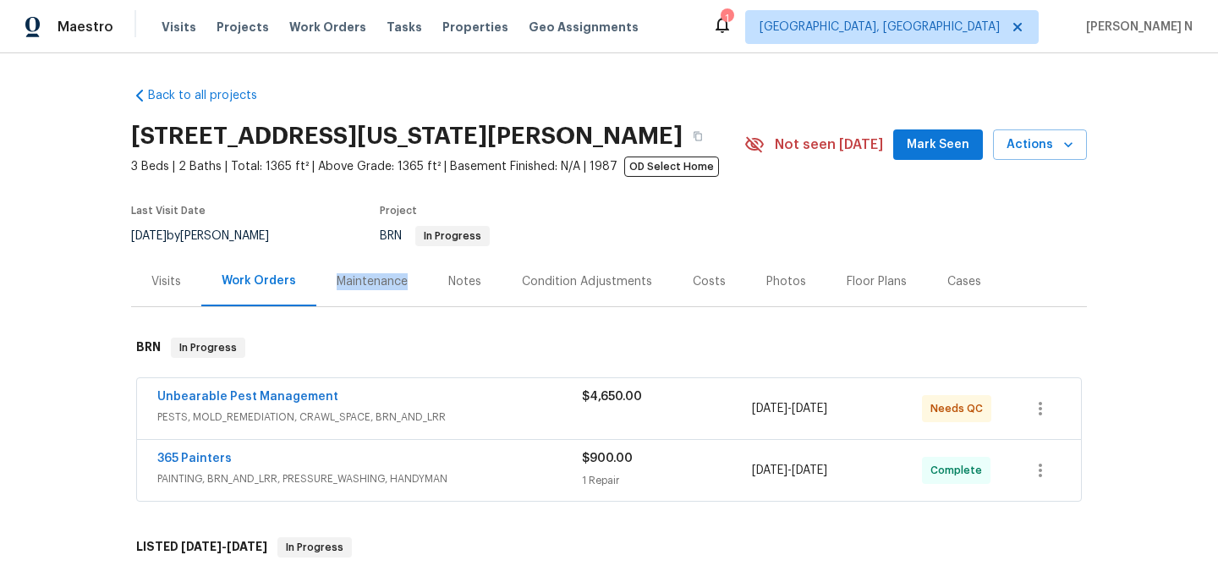
click at [357, 285] on div "Maintenance" at bounding box center [372, 281] width 71 height 17
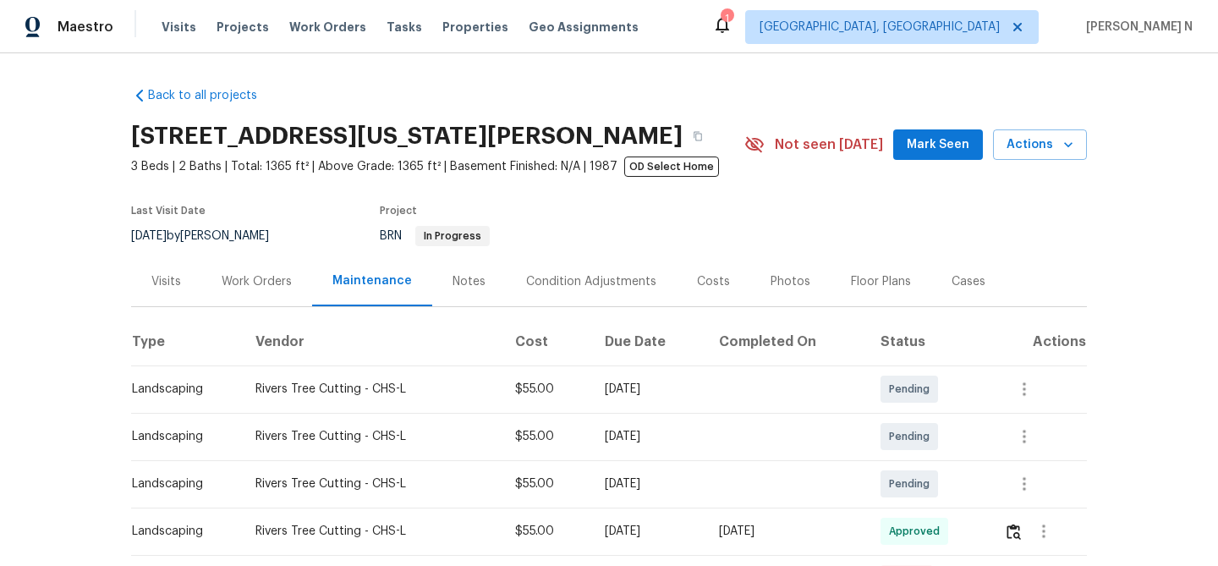
click at [332, 244] on div "Last Visit Date [DATE] by [PERSON_NAME] Project BRN In Progress" at bounding box center [417, 225] width 573 height 61
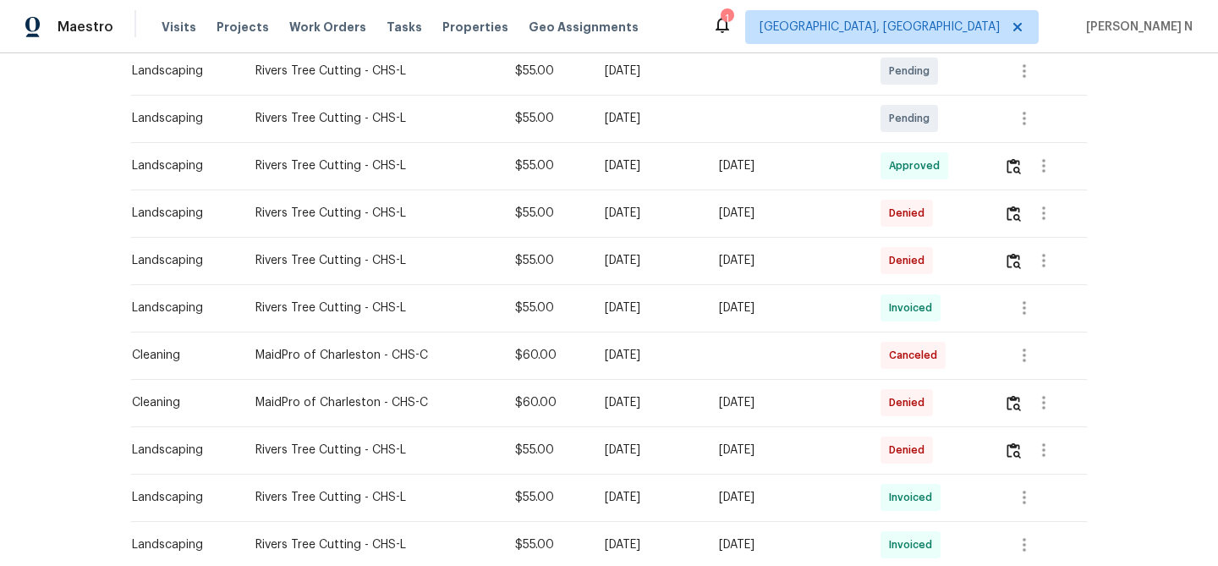
scroll to position [367, 0]
click at [1021, 406] on img "button" at bounding box center [1014, 401] width 14 height 16
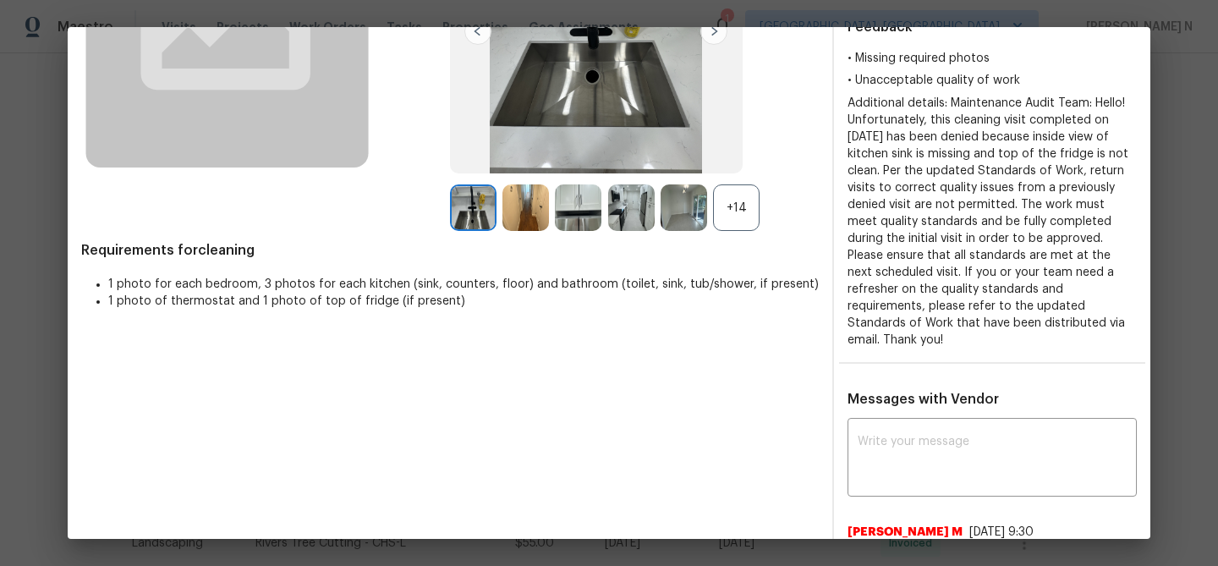
scroll to position [261, 0]
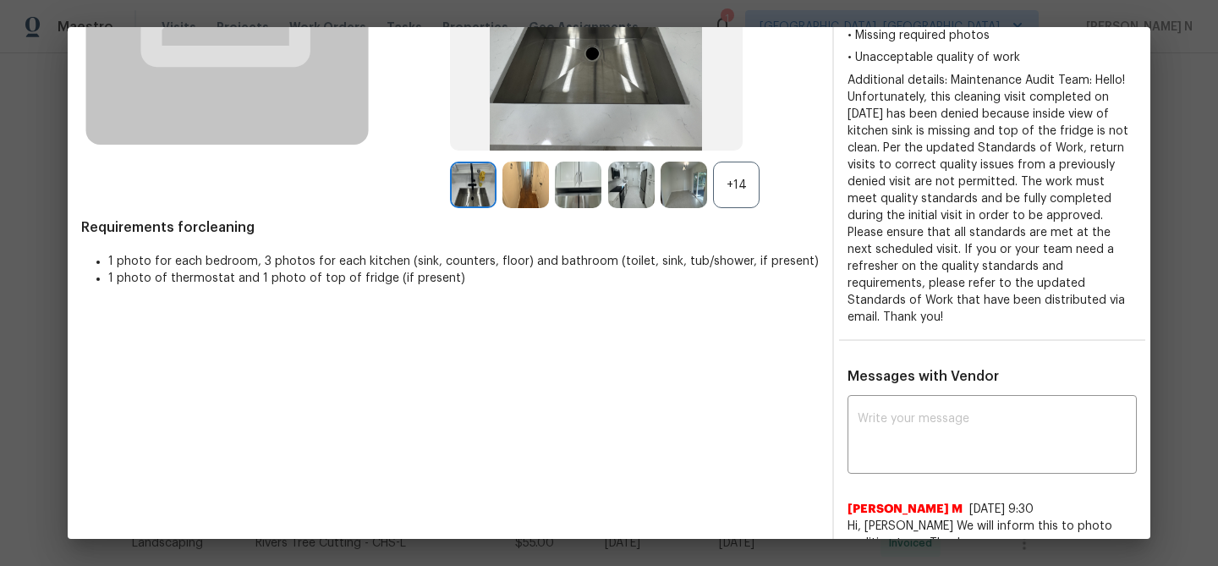
click at [730, 195] on div "+14" at bounding box center [736, 185] width 47 height 47
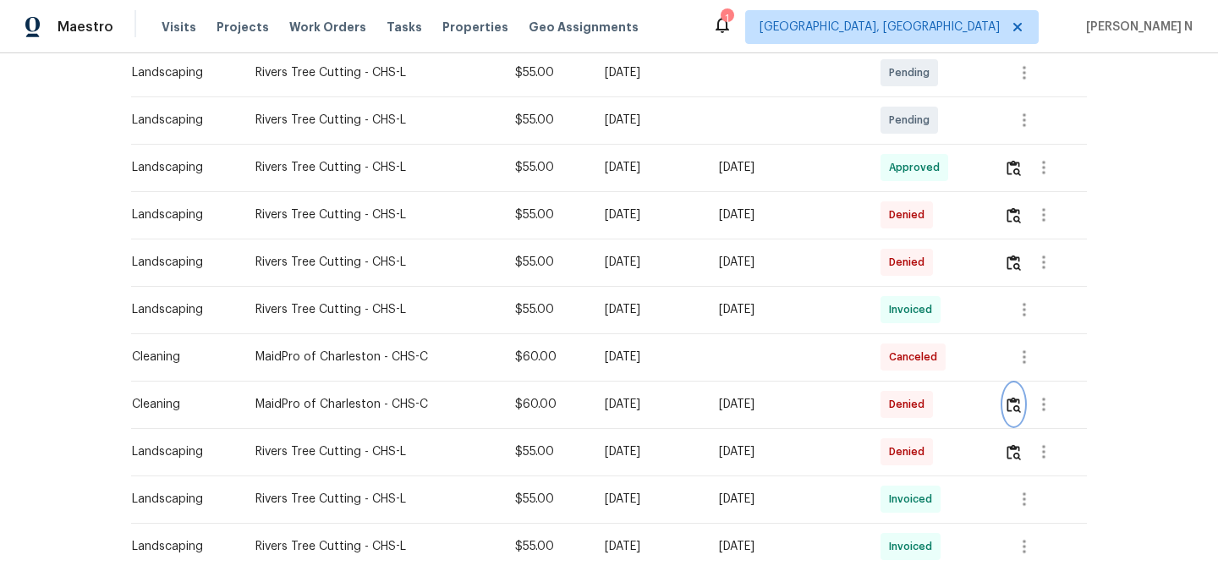
scroll to position [371, 0]
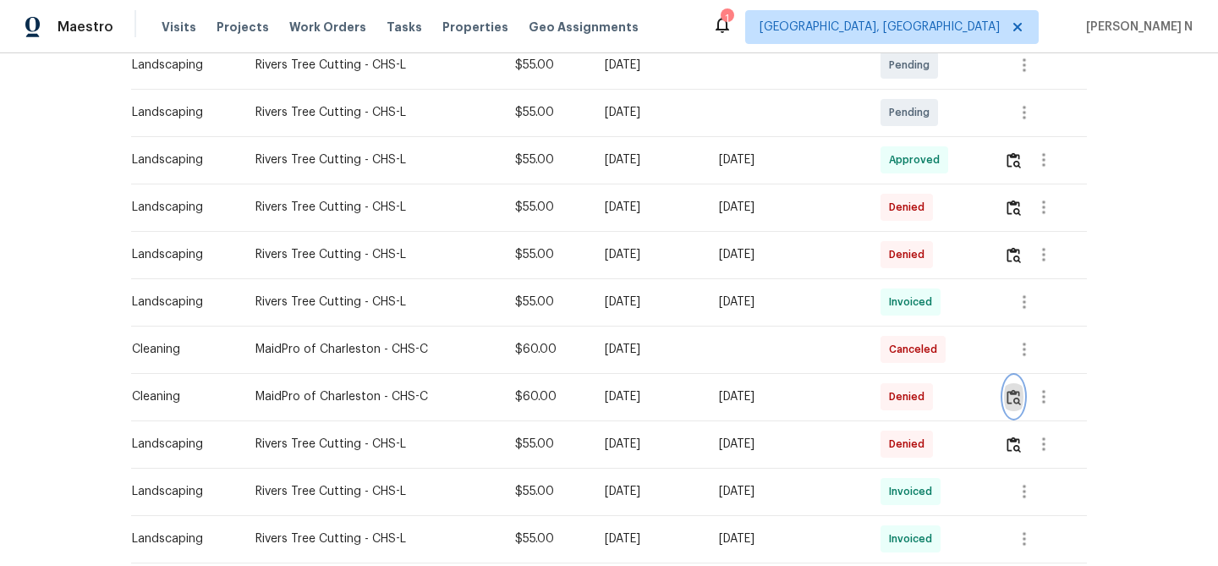
click at [1018, 396] on img "button" at bounding box center [1014, 397] width 14 height 16
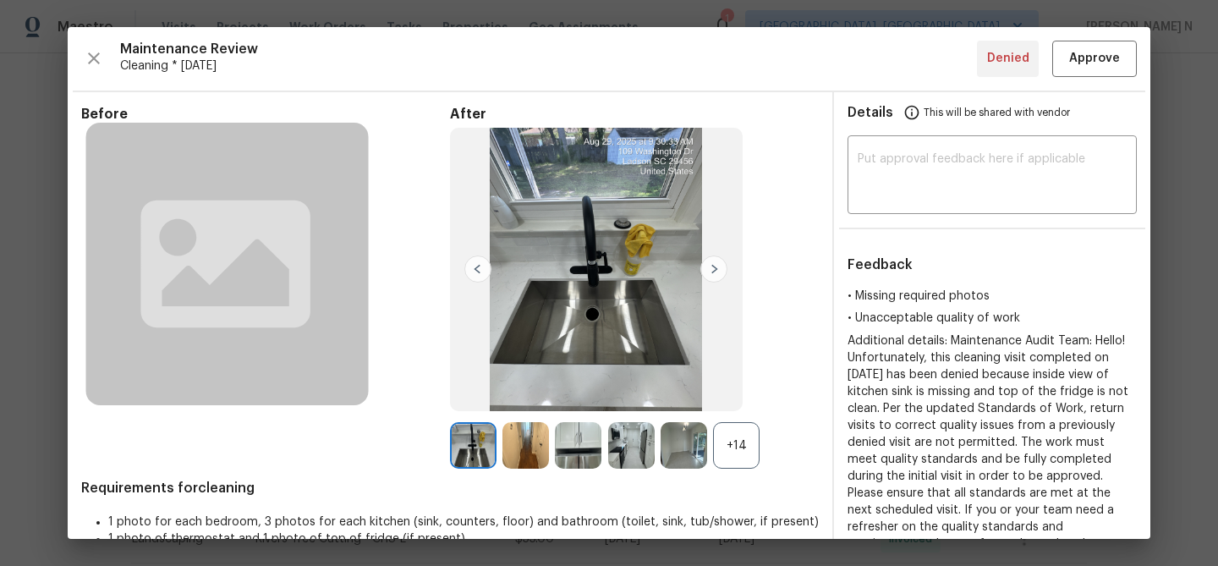
click at [746, 446] on div "+14" at bounding box center [736, 445] width 47 height 47
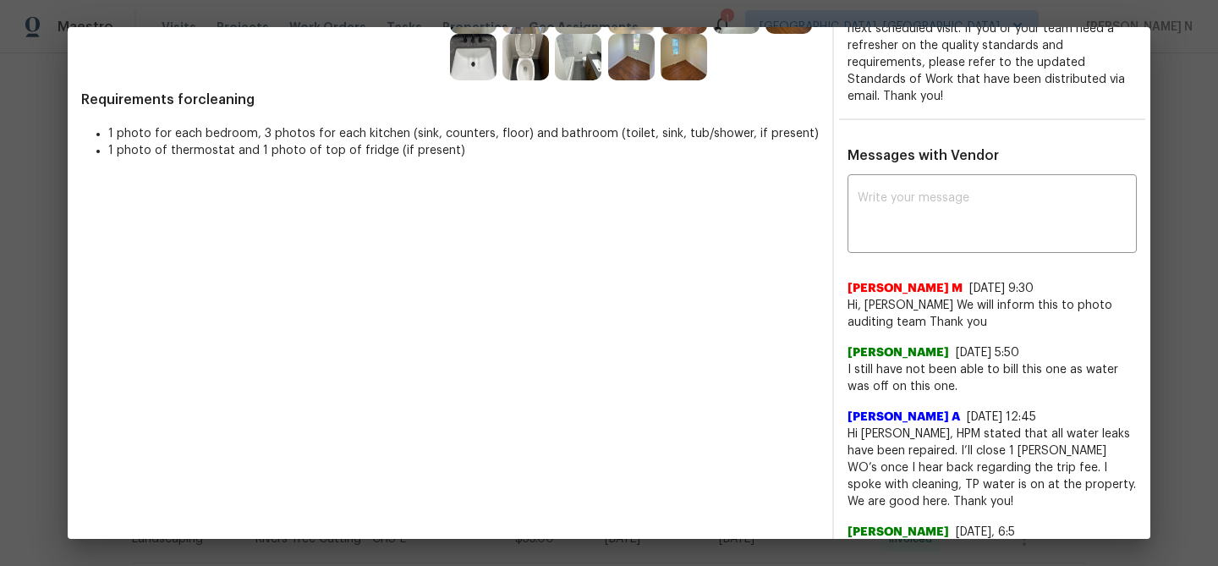
scroll to position [478, 0]
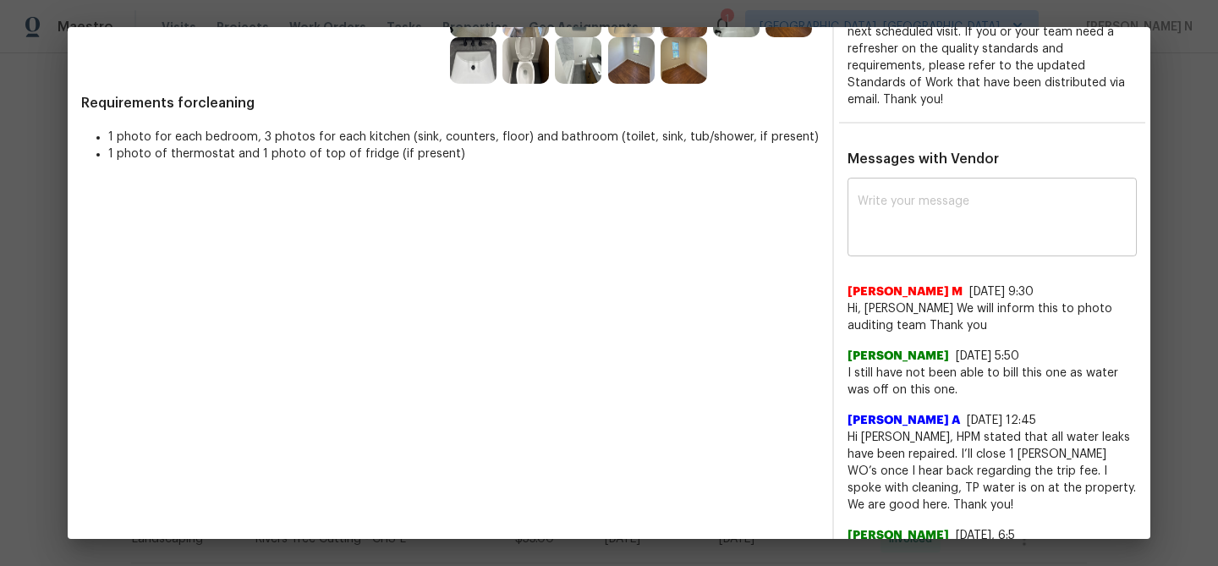
click at [929, 233] on div "x ​" at bounding box center [991, 219] width 289 height 74
paste textarea "Maintenance Audit Team: Hello! Thank you for the feedback after further review …"
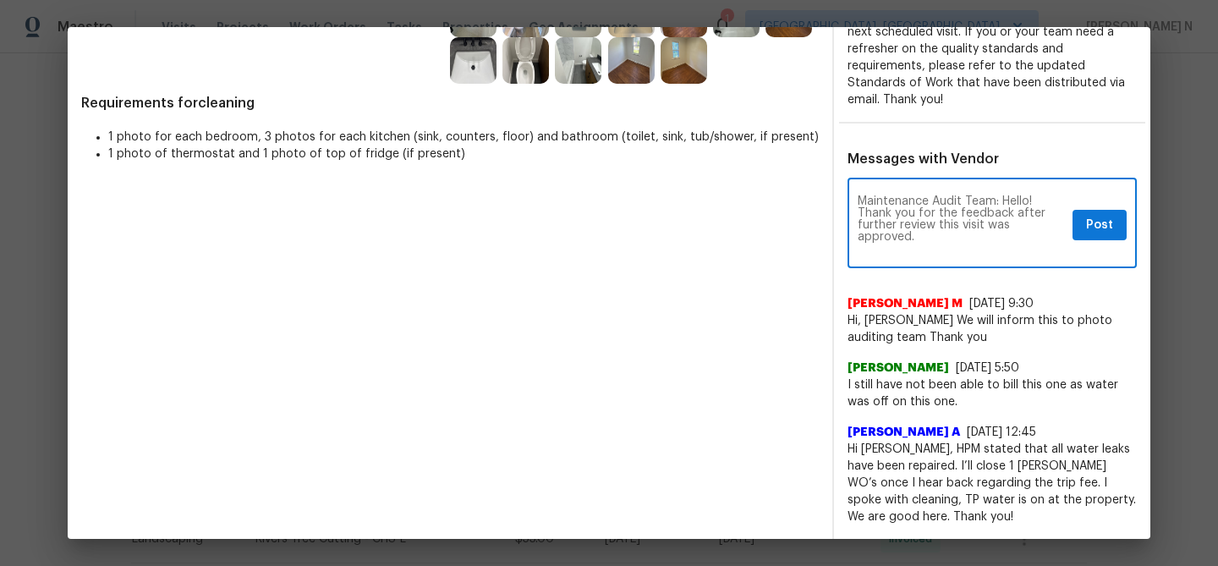
scroll to position [0, 0]
type textarea "Maintenance Audit Team: Hello! Thank you for the feedback after further review …"
click at [1086, 215] on span "Post" at bounding box center [1099, 225] width 27 height 21
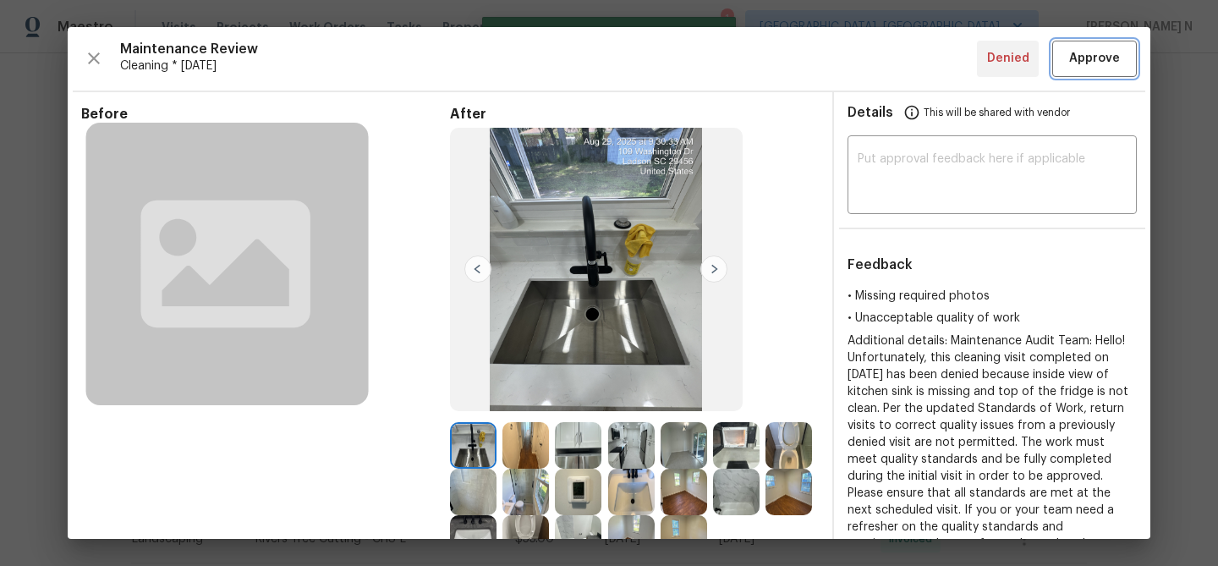
click at [1085, 70] on button "Approve" at bounding box center [1094, 59] width 85 height 36
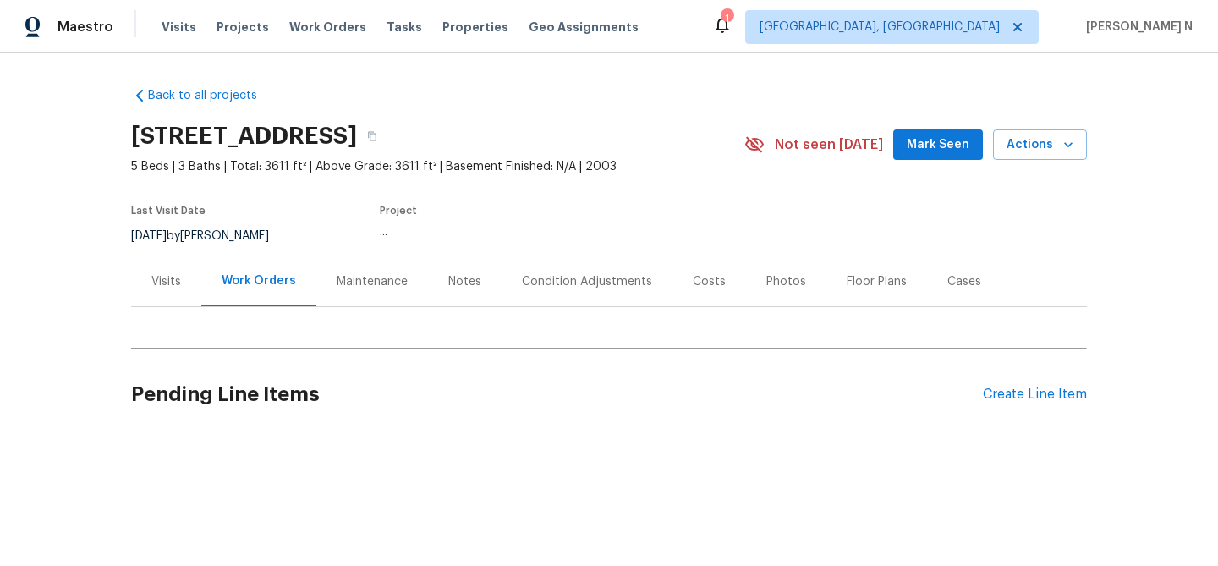
click at [377, 272] on div "Maintenance" at bounding box center [372, 281] width 112 height 50
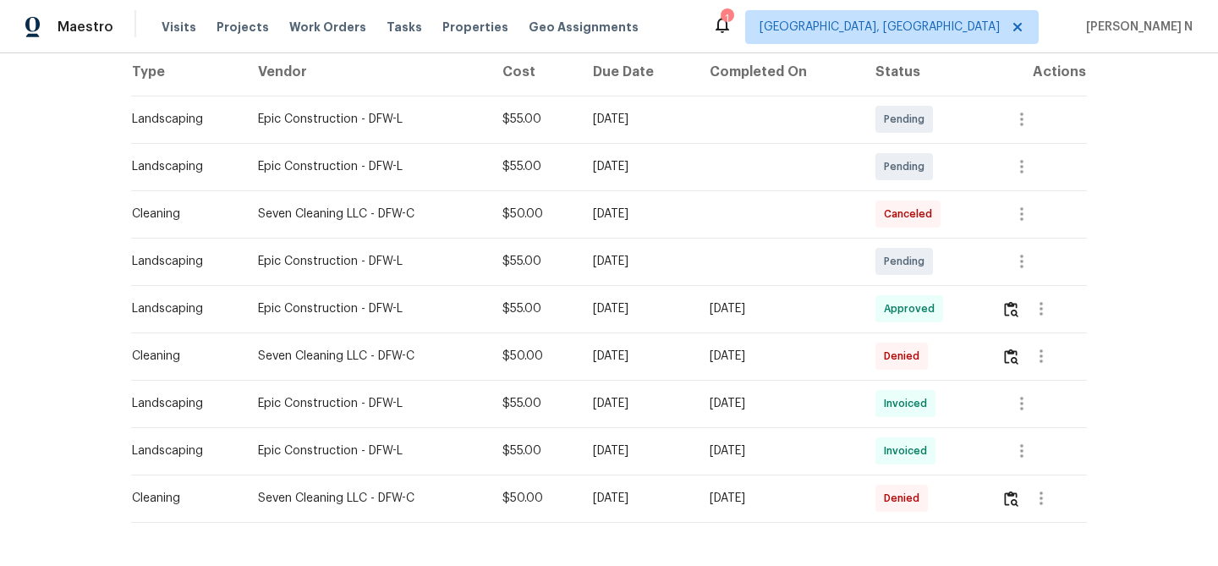
scroll to position [293, 0]
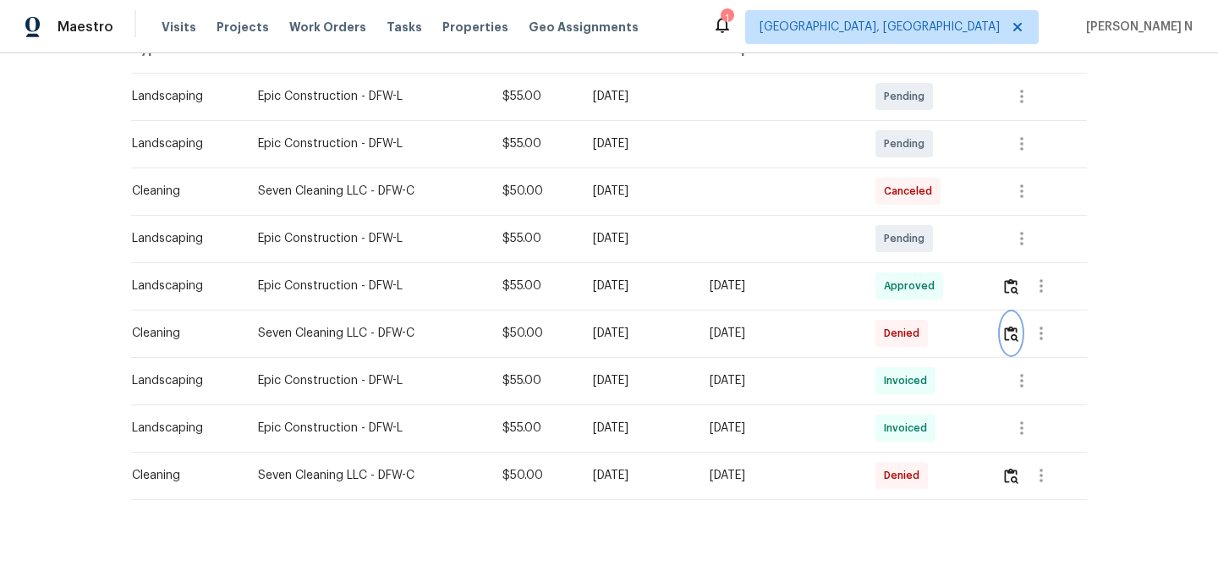
click at [1018, 334] on img "button" at bounding box center [1011, 334] width 14 height 16
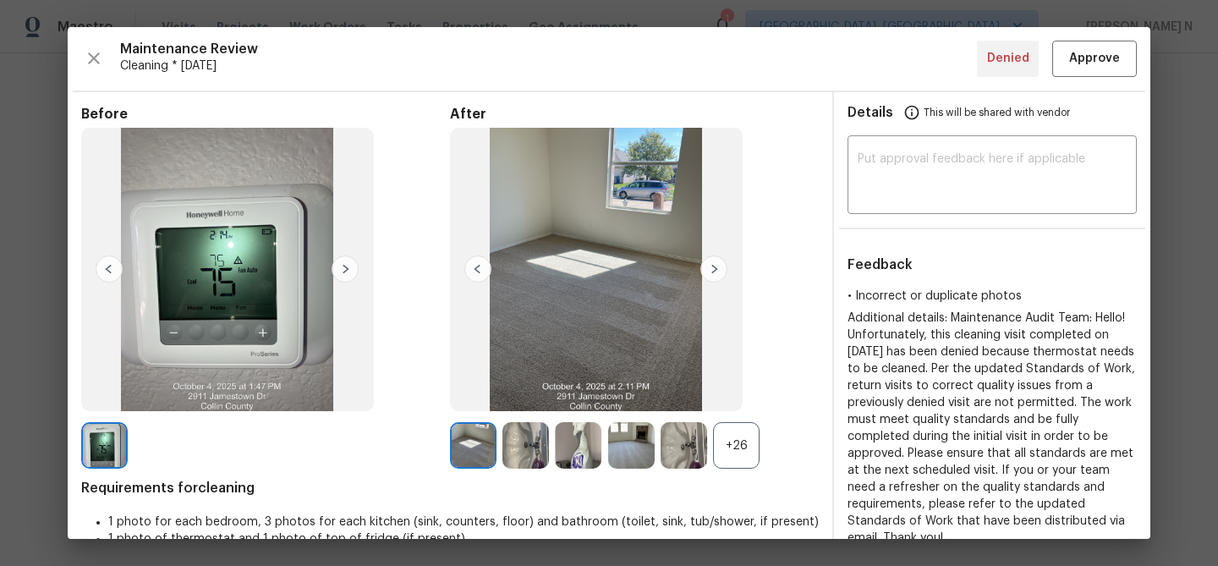
click at [748, 465] on div "+26" at bounding box center [736, 445] width 47 height 47
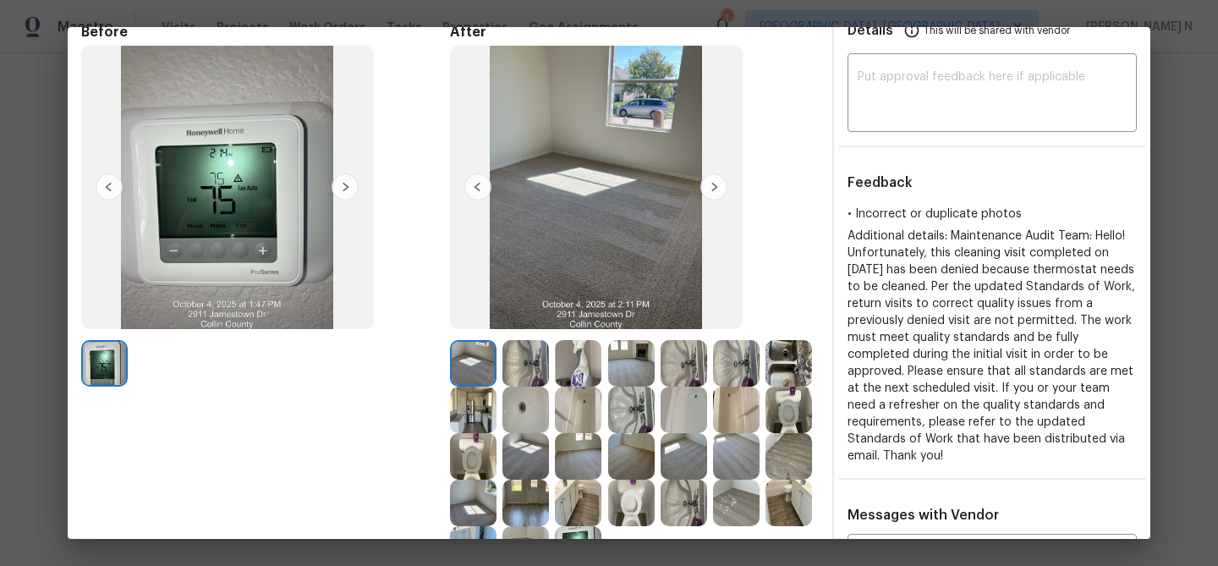
scroll to position [388, 0]
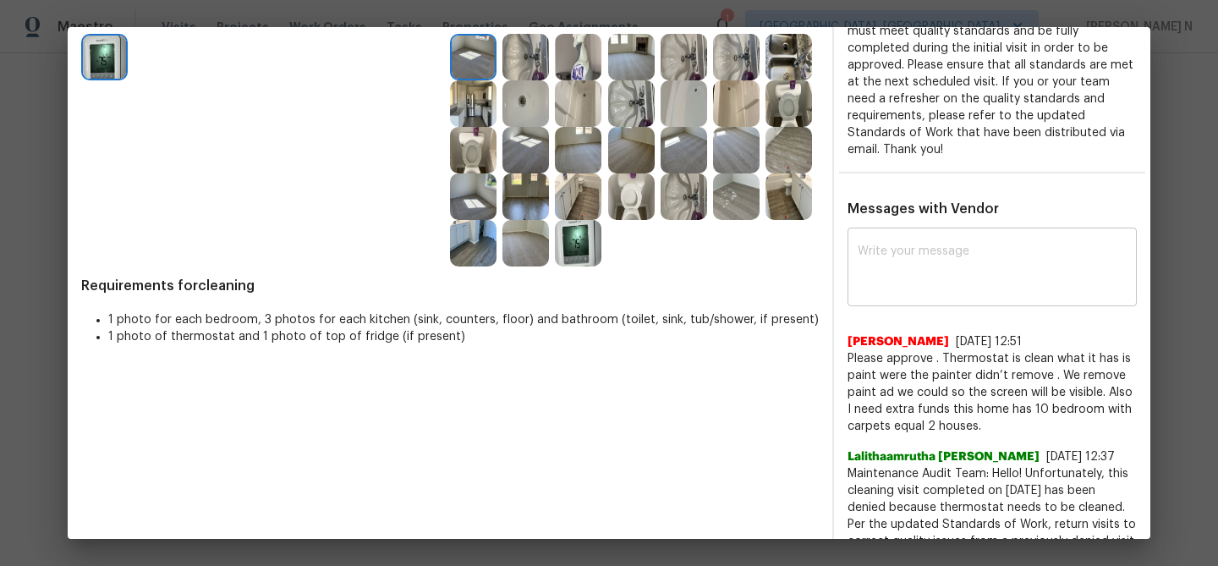
click at [929, 245] on textarea at bounding box center [992, 268] width 269 height 47
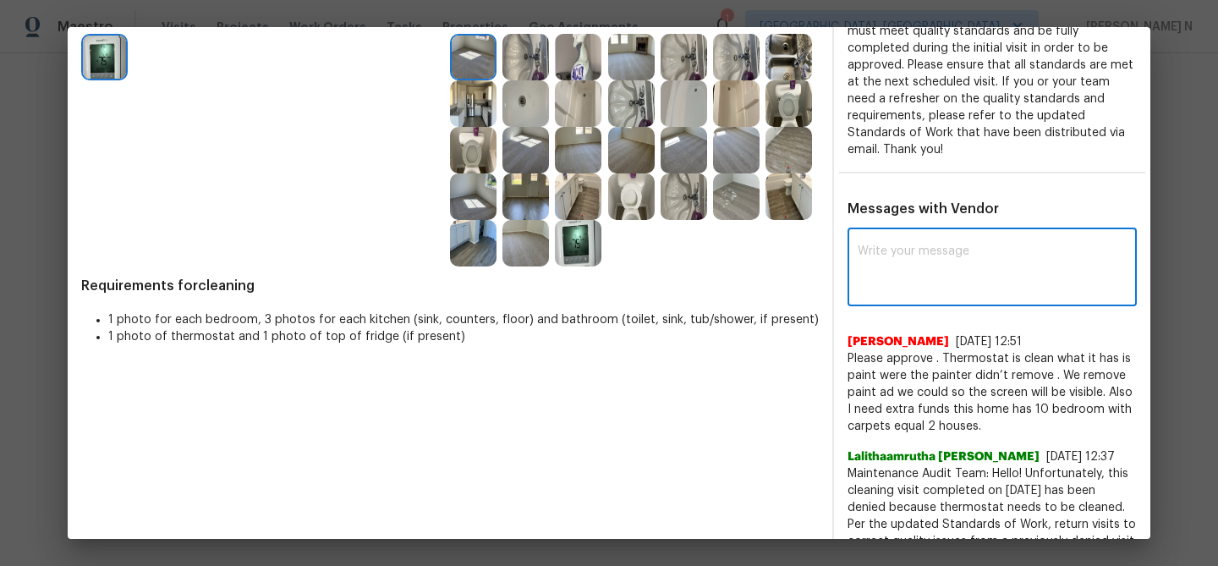
paste textarea "Maintenance Audit Team: Hello! Thank you for the feedback after further review …"
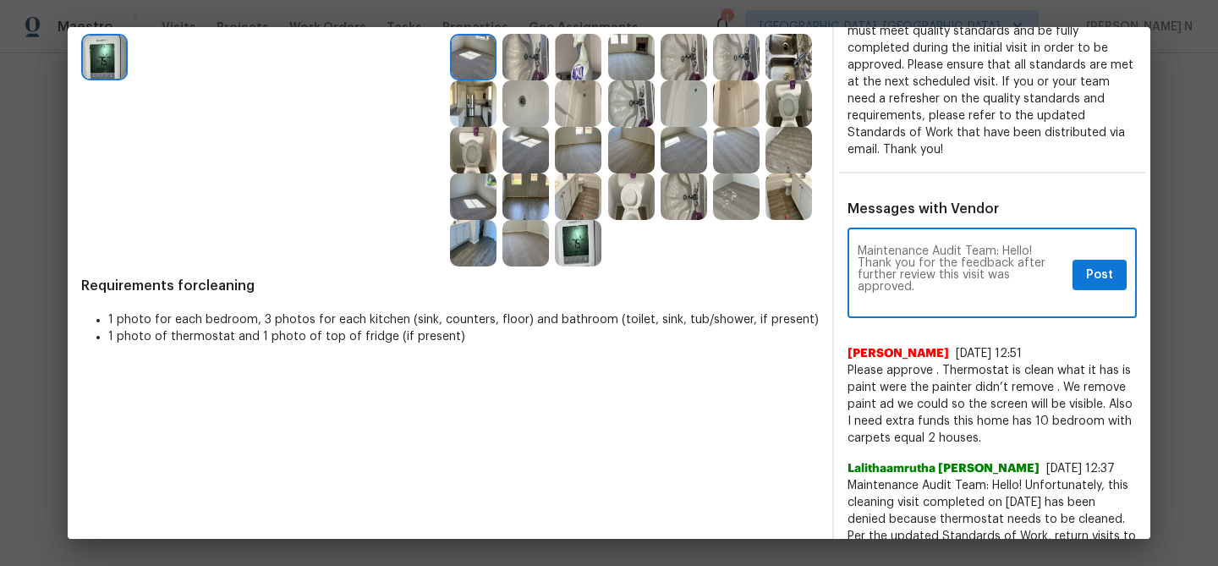
scroll to position [0, 0]
type textarea "Maintenance Audit Team: Hello! Thank you for the feedback after further review …"
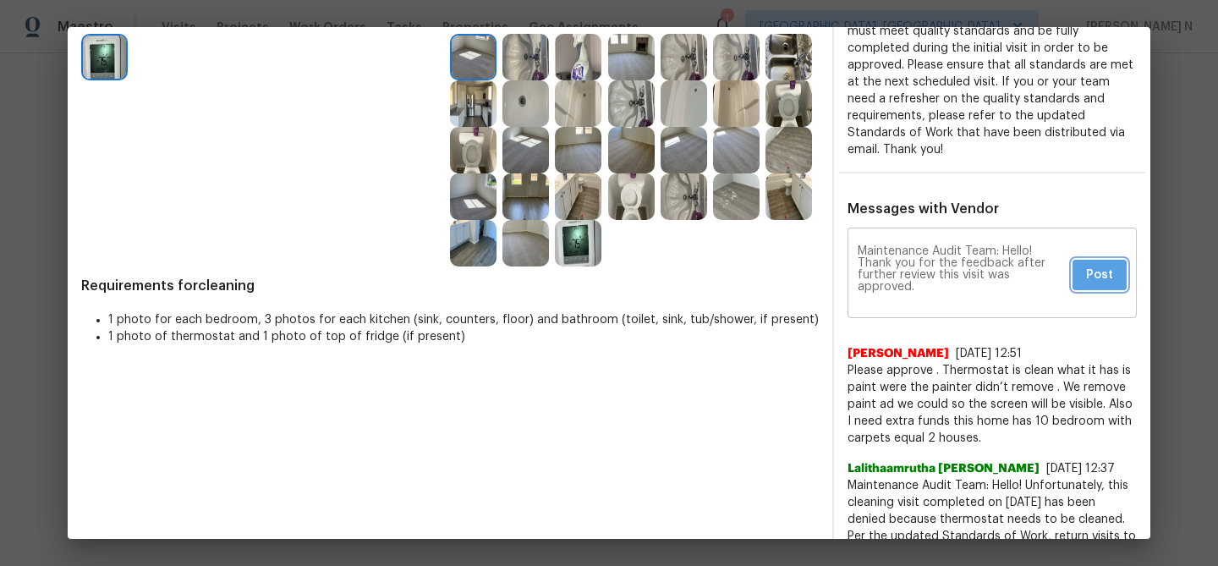
click at [1107, 266] on span "Post" at bounding box center [1099, 275] width 27 height 21
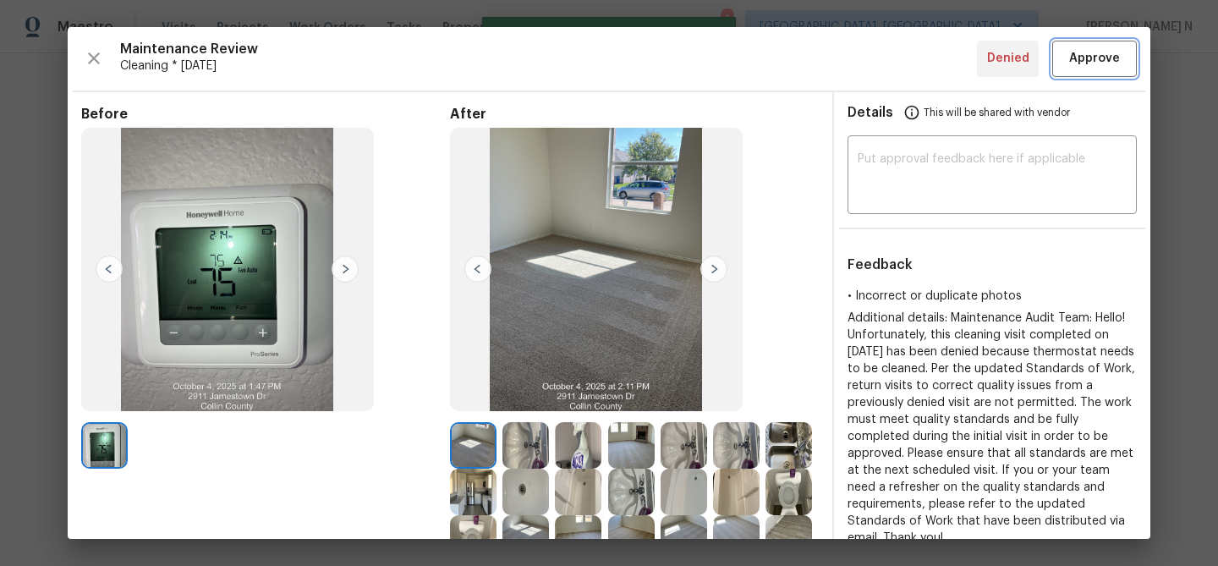
click at [1083, 56] on span "Approve" at bounding box center [1094, 58] width 51 height 21
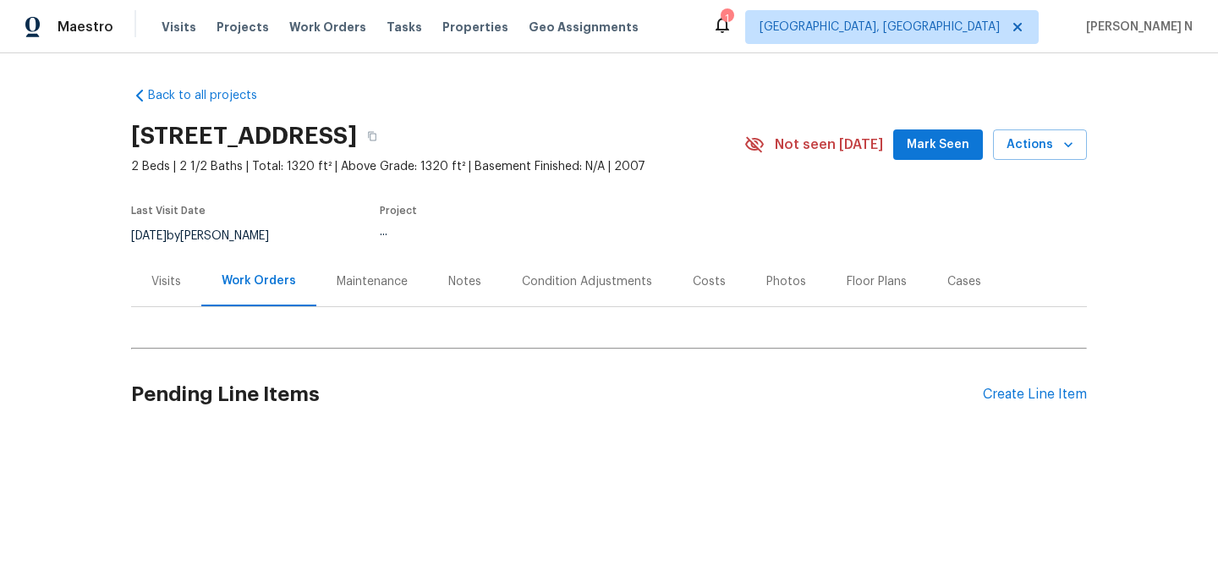
click at [359, 277] on div "Maintenance" at bounding box center [372, 281] width 71 height 17
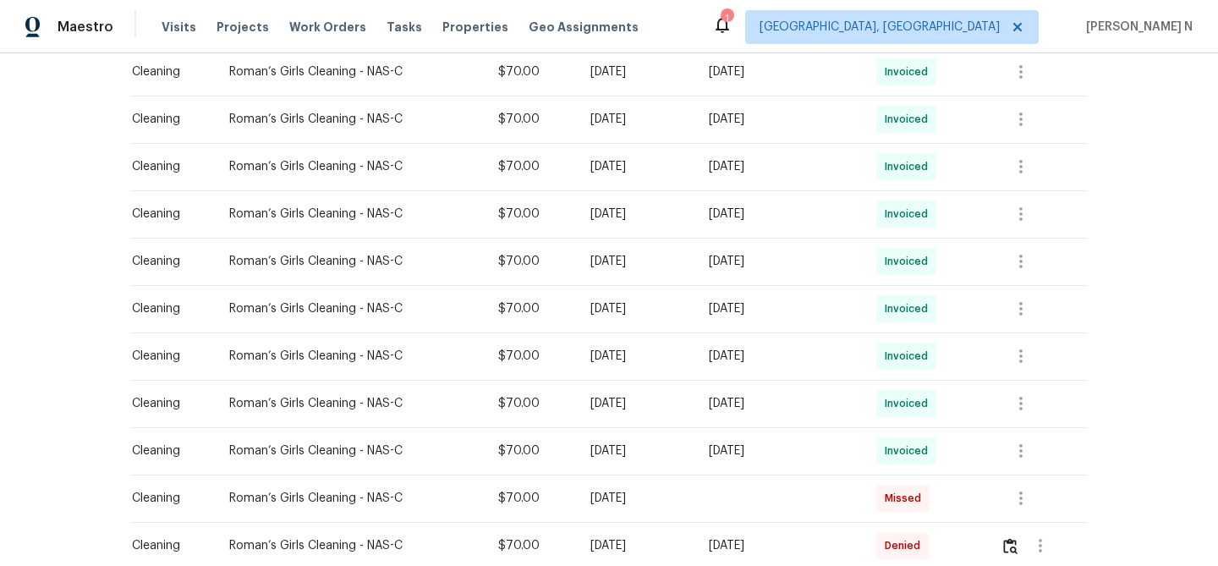
scroll to position [590, 0]
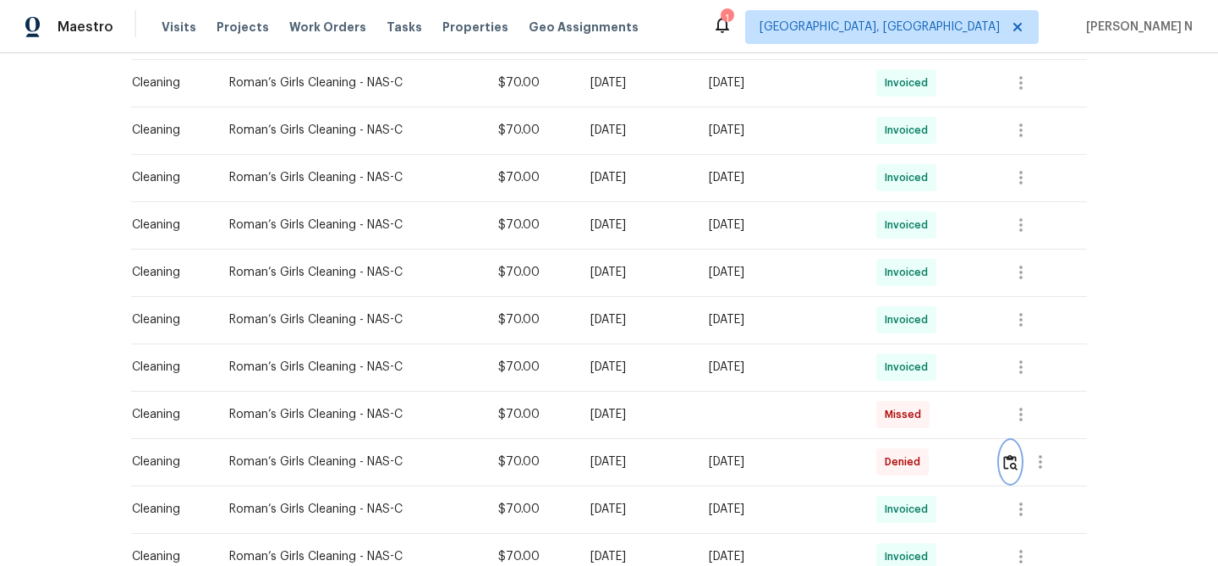
click at [1011, 466] on img "button" at bounding box center [1010, 462] width 14 height 16
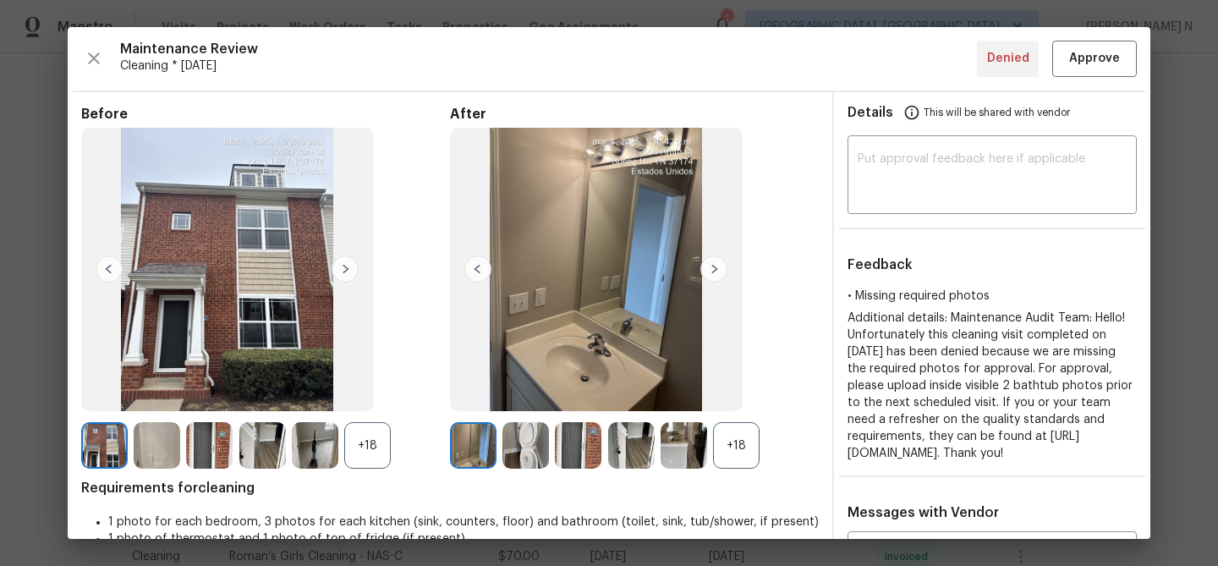
click at [727, 439] on div "+18" at bounding box center [736, 445] width 47 height 47
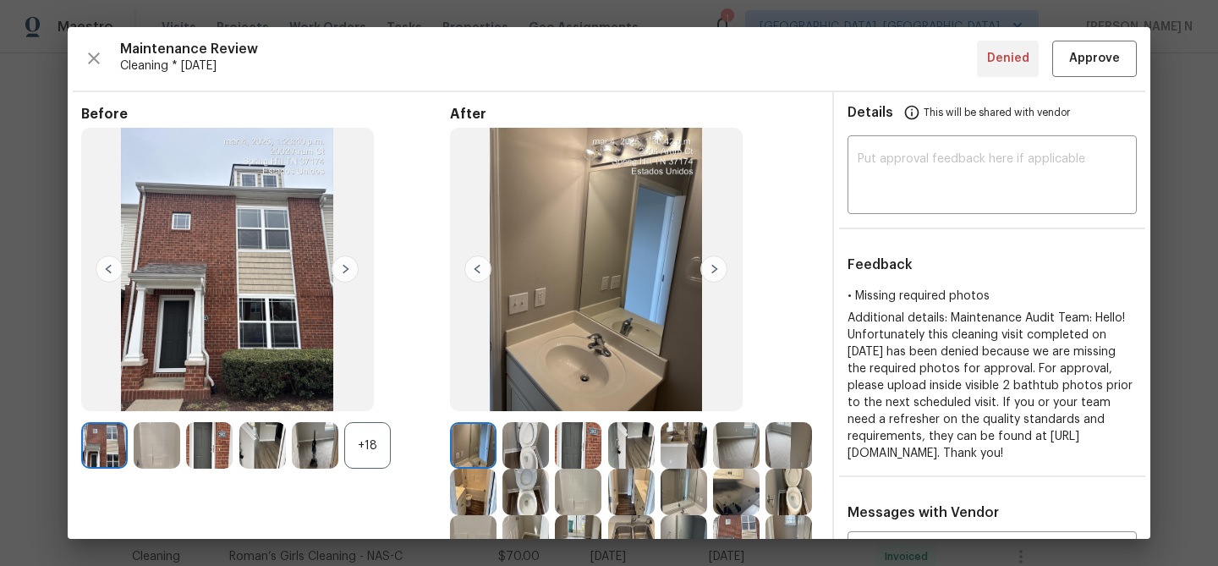
click at [361, 445] on div "+18" at bounding box center [367, 445] width 47 height 47
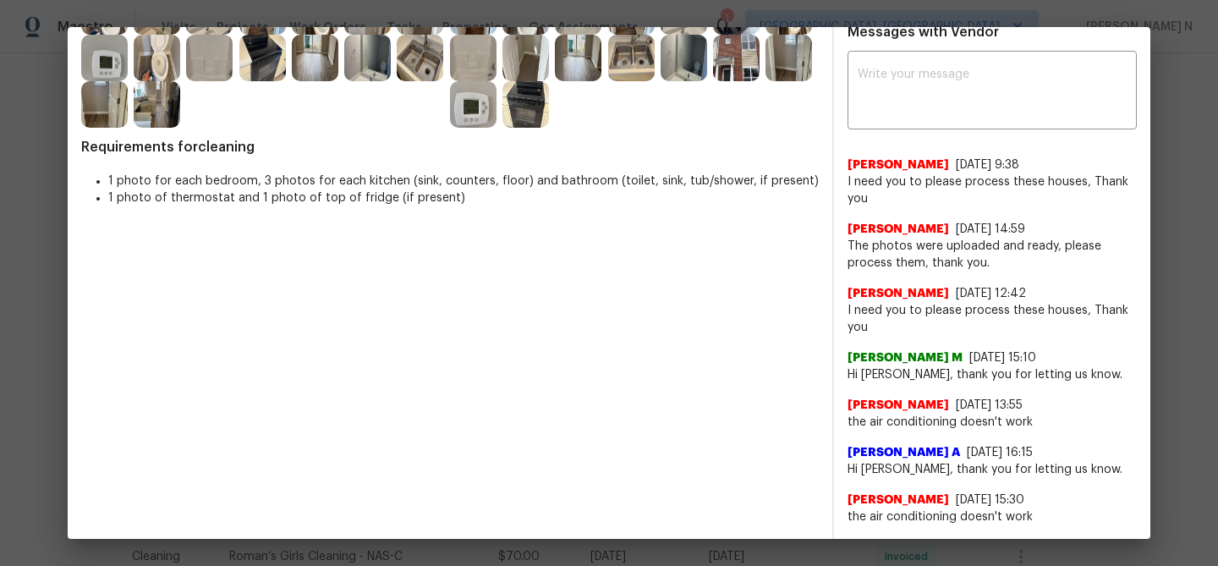
scroll to position [487, 0]
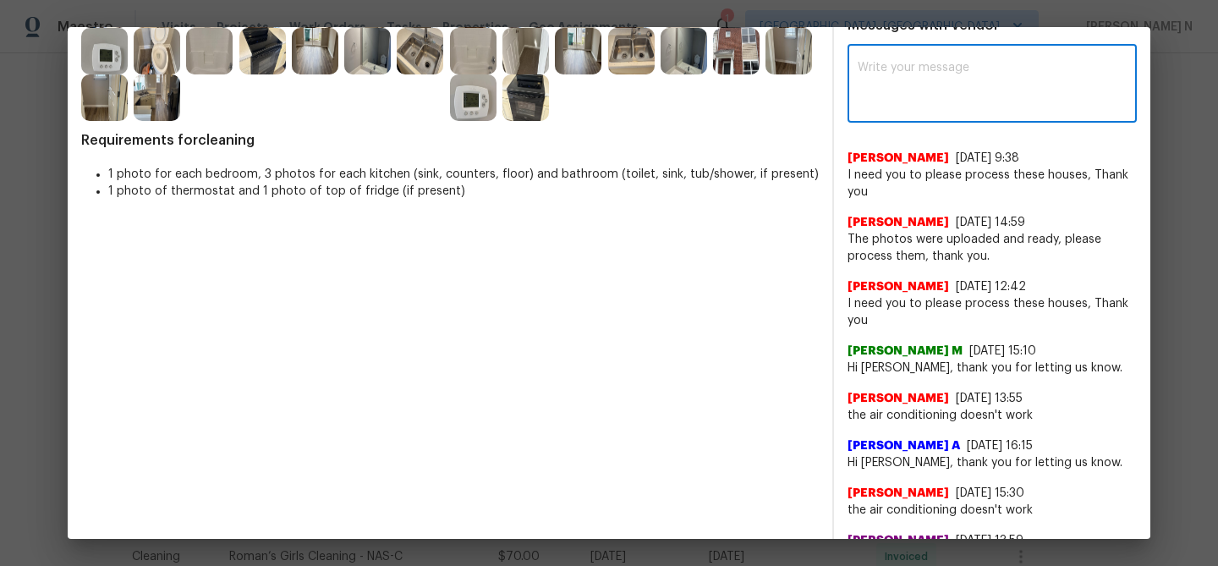
click at [972, 109] on textarea at bounding box center [992, 85] width 269 height 47
paste textarea "Maintenance Audit Team: Hello! Thank you for the feedback after further review …"
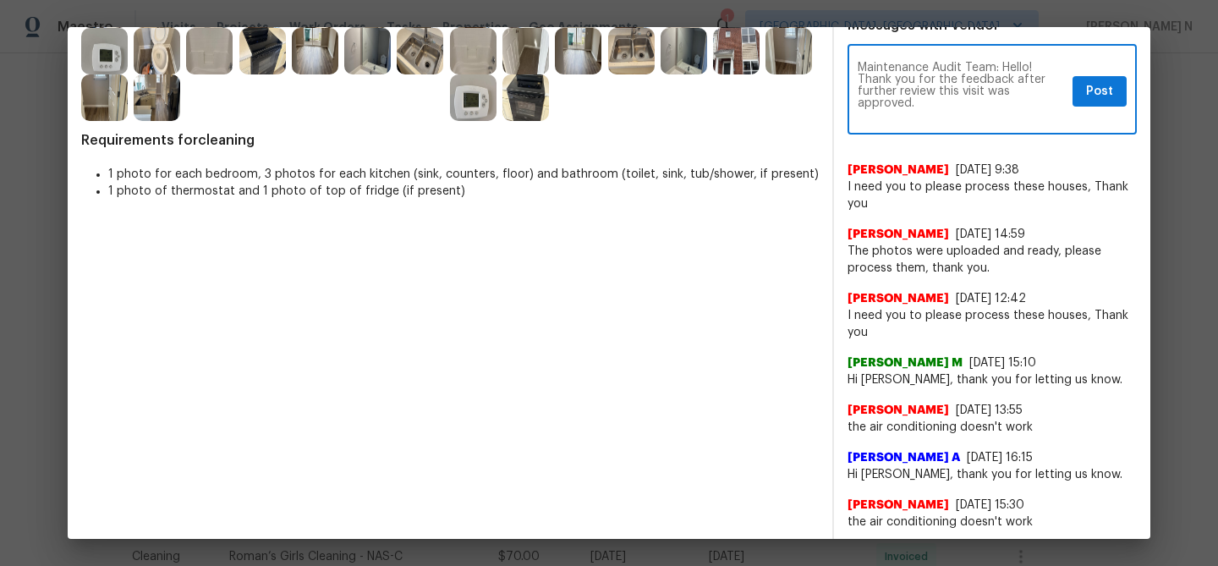
scroll to position [0, 0]
type textarea "Maintenance Audit Team: Hello! Thank you for the feedback after further review …"
click at [1092, 102] on span "Post" at bounding box center [1099, 91] width 27 height 21
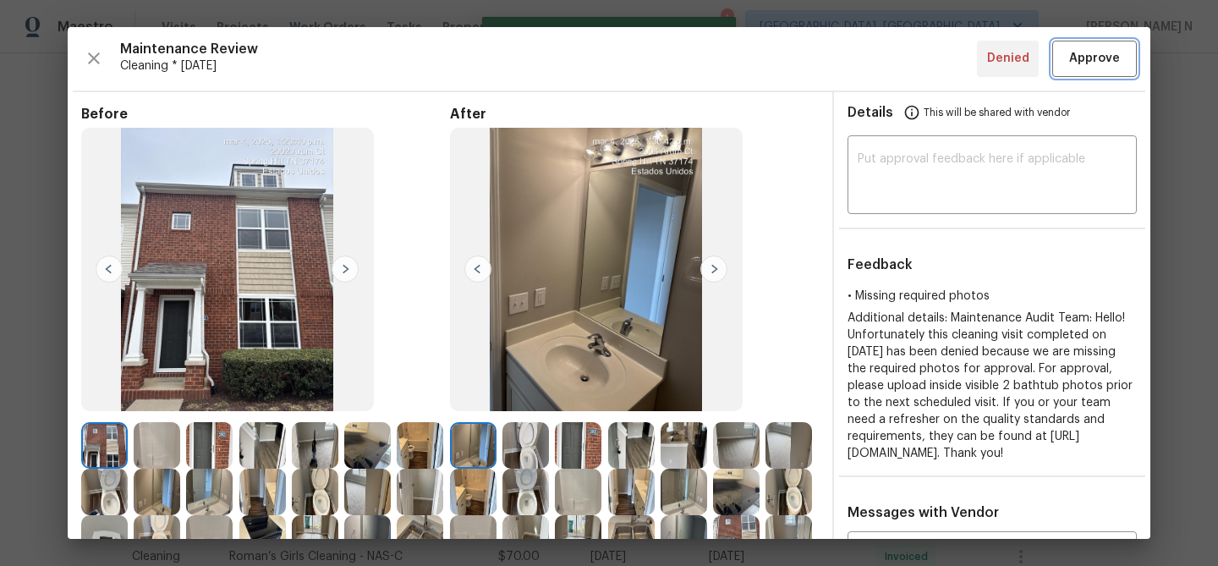
click at [1092, 48] on span "Approve" at bounding box center [1094, 58] width 51 height 21
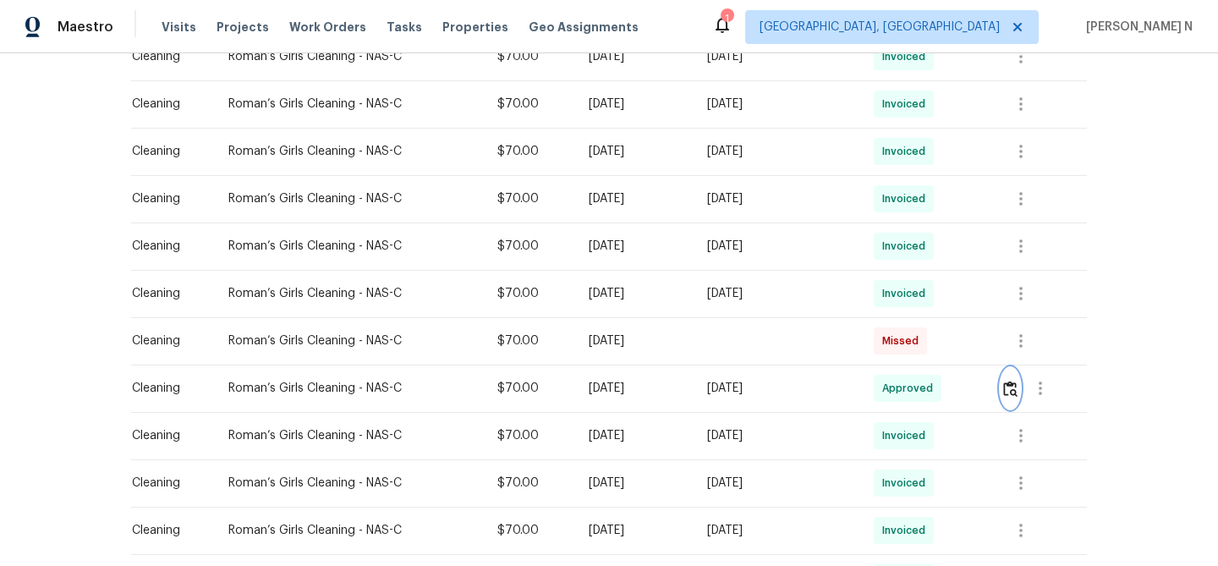
scroll to position [673, 0]
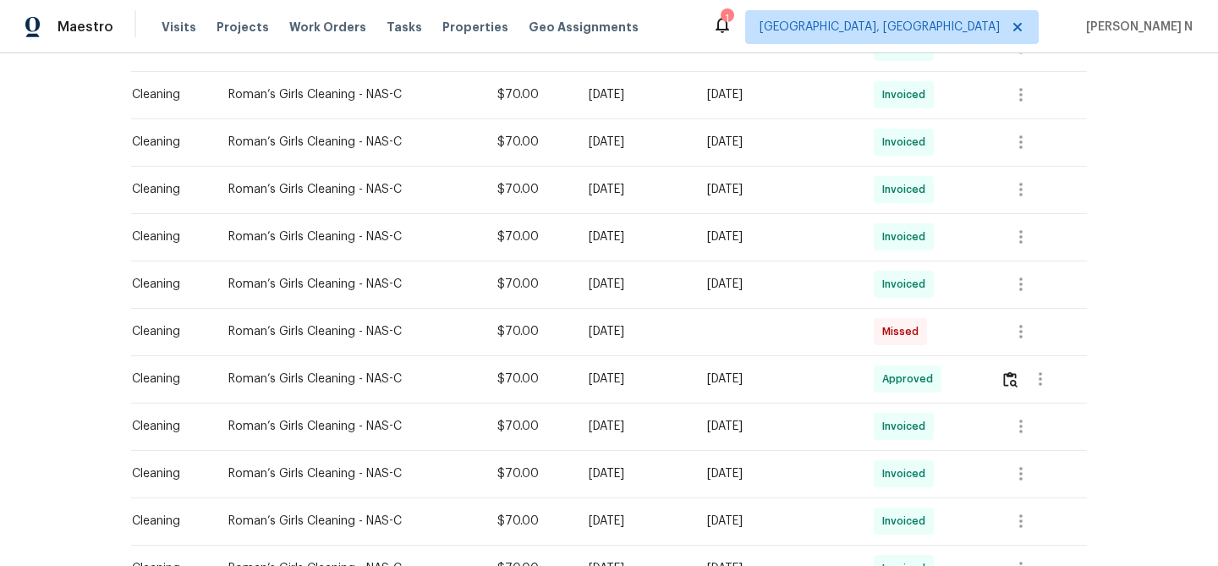
click at [987, 377] on td "Approved" at bounding box center [923, 378] width 127 height 47
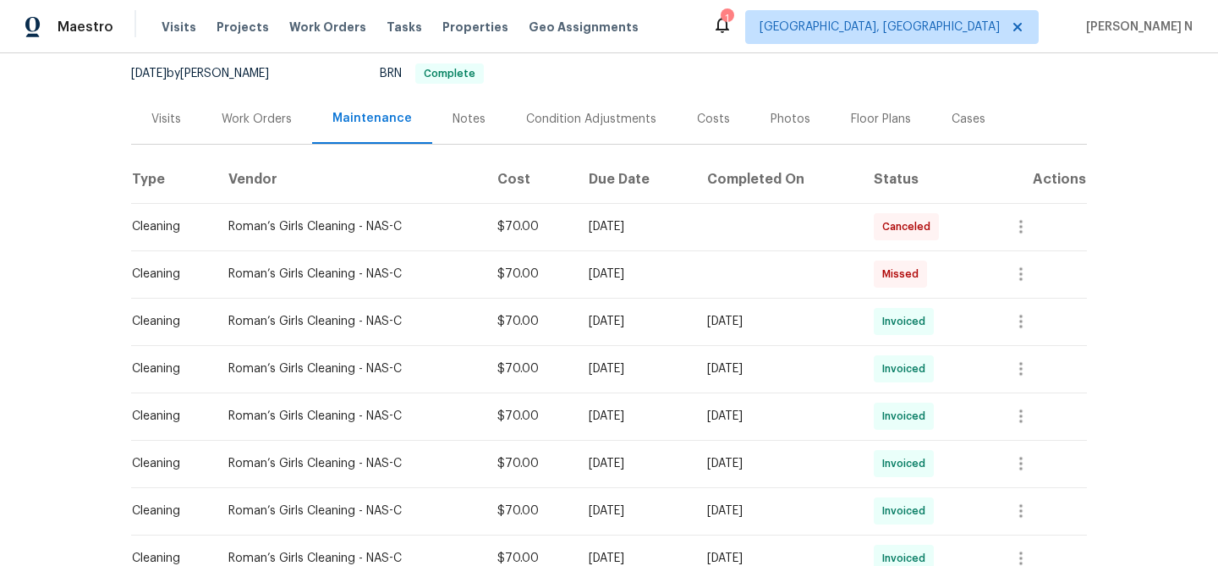
scroll to position [0, 0]
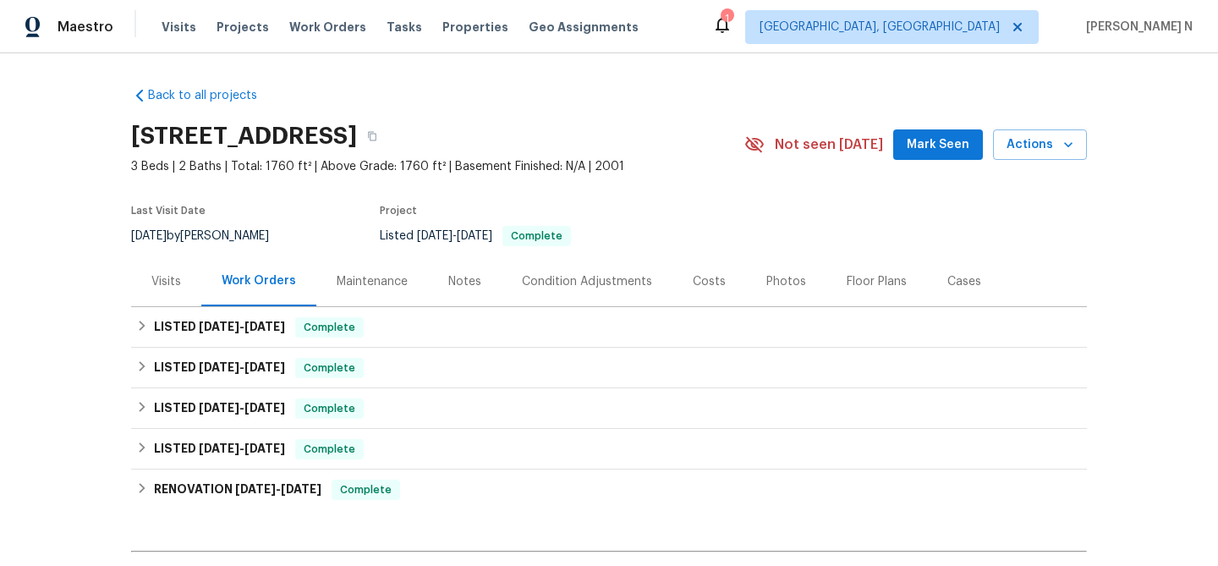
click at [360, 295] on div "Maintenance" at bounding box center [372, 281] width 112 height 50
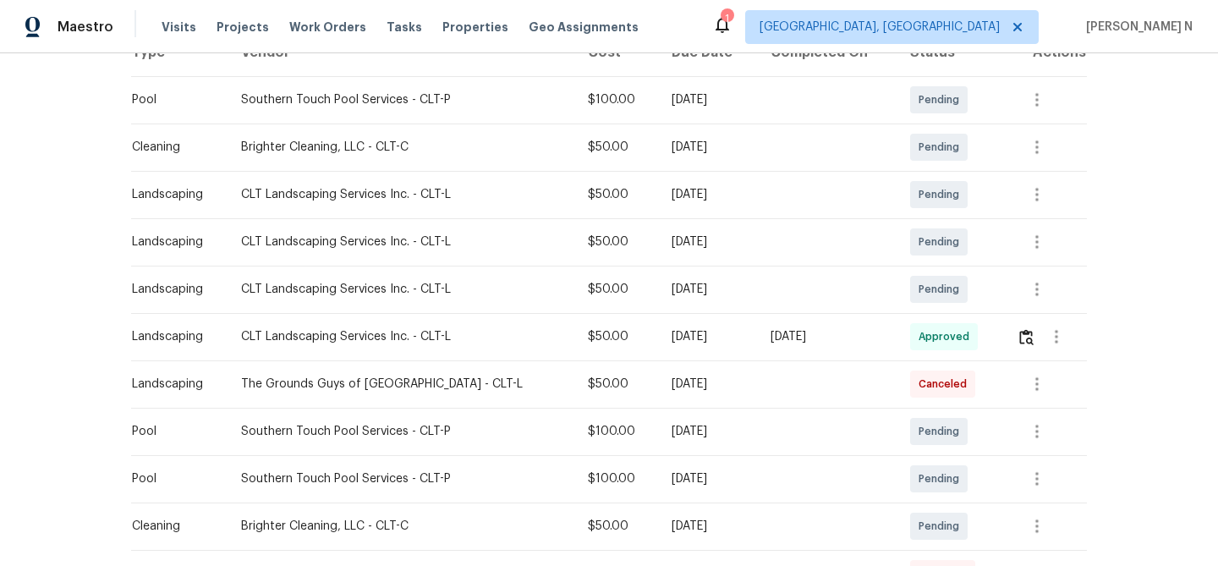
scroll to position [288, 0]
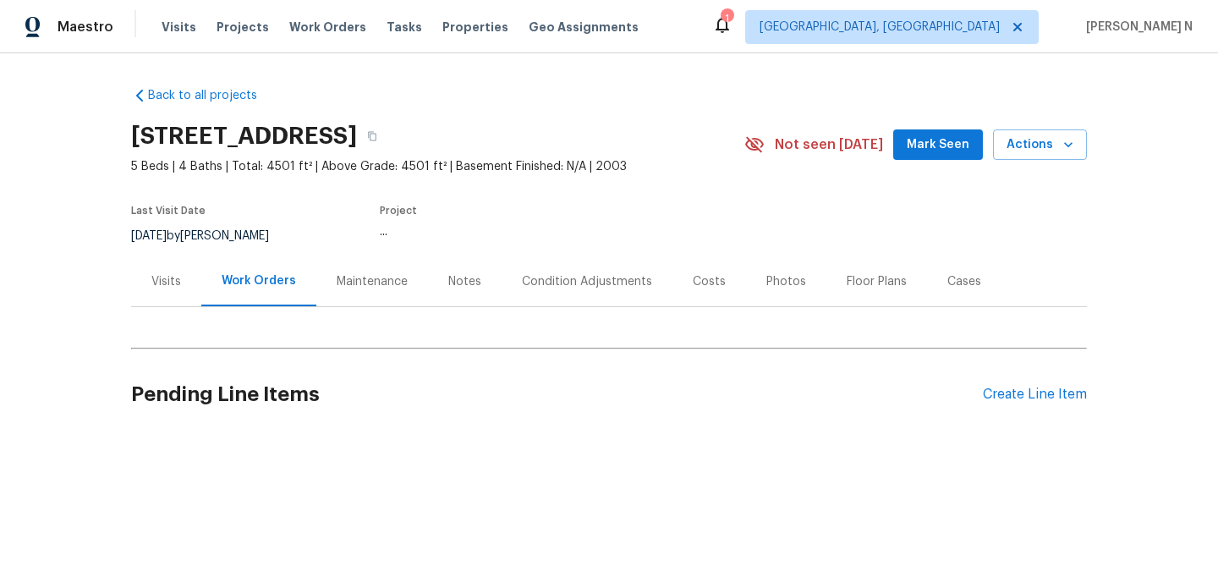
click at [355, 285] on div "Maintenance" at bounding box center [372, 281] width 71 height 17
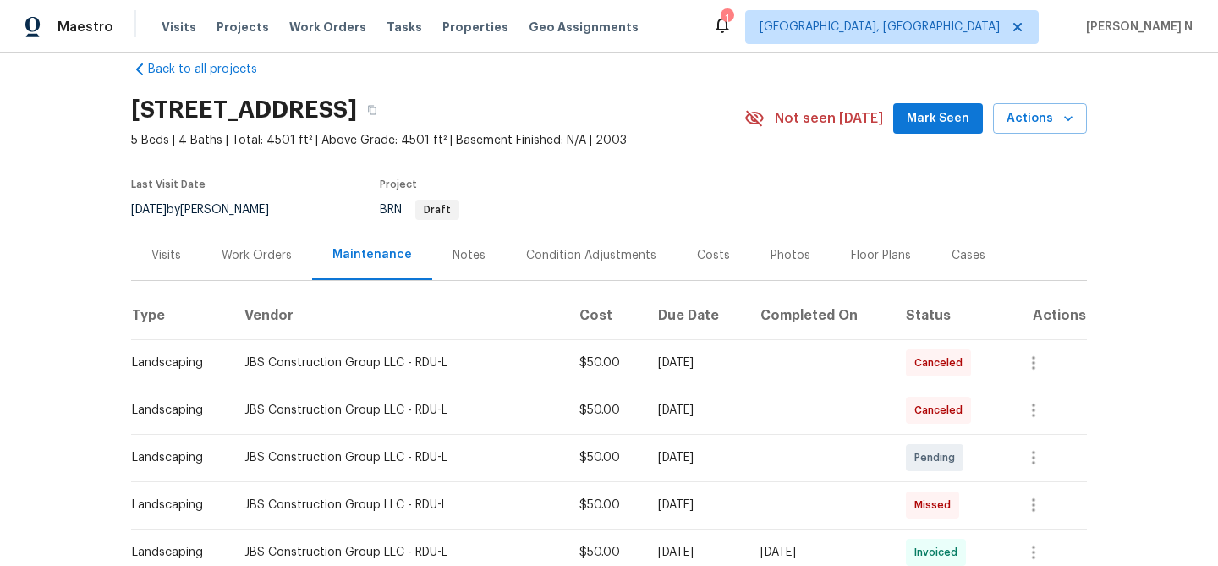
scroll to position [137, 0]
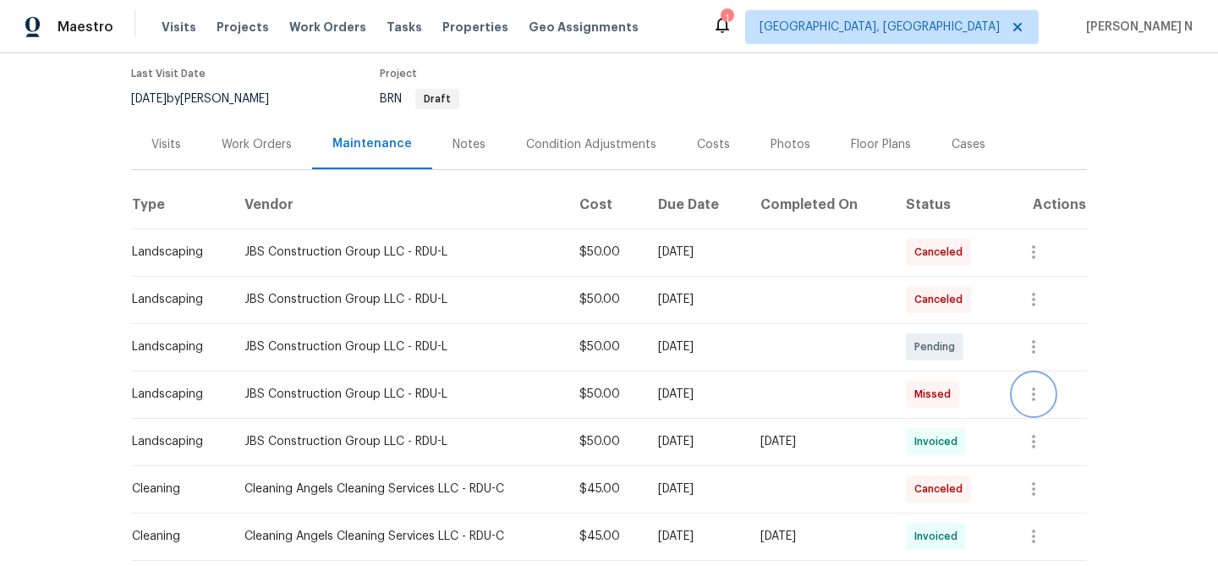
click at [1031, 399] on icon "button" at bounding box center [1033, 394] width 20 height 20
click at [1039, 414] on li "View details" at bounding box center [1077, 423] width 118 height 28
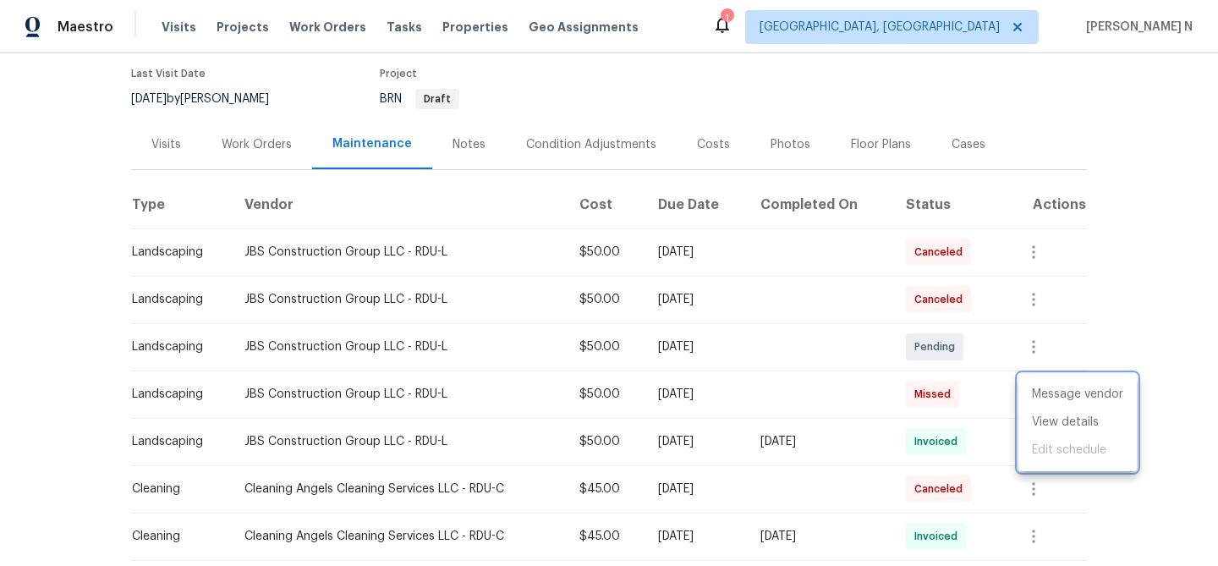
click at [793, 267] on div at bounding box center [609, 283] width 1218 height 566
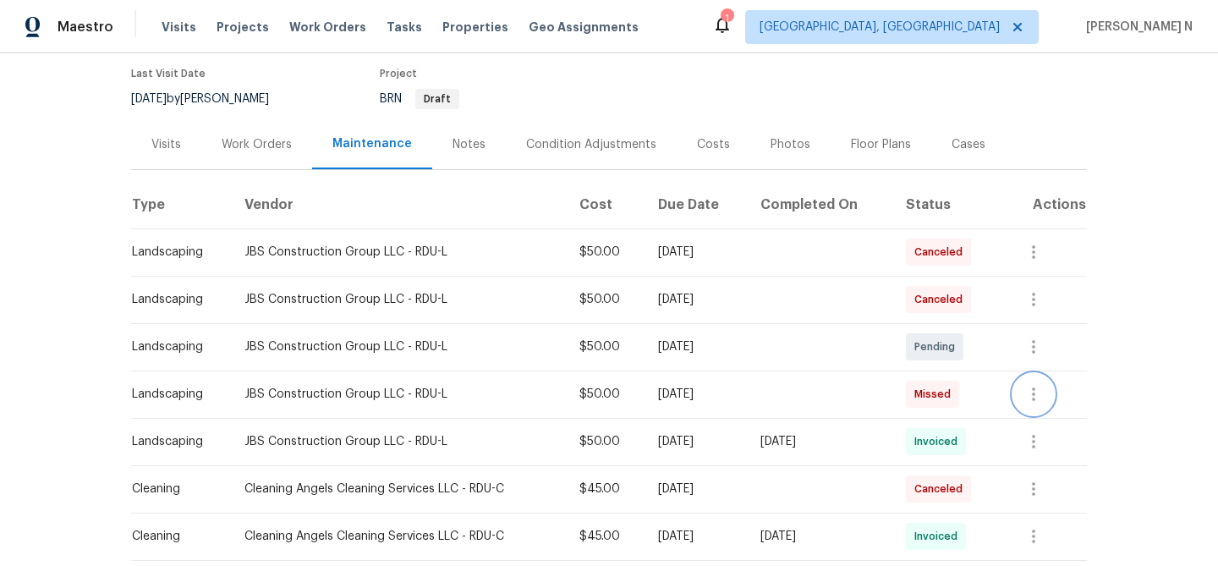
scroll to position [0, 0]
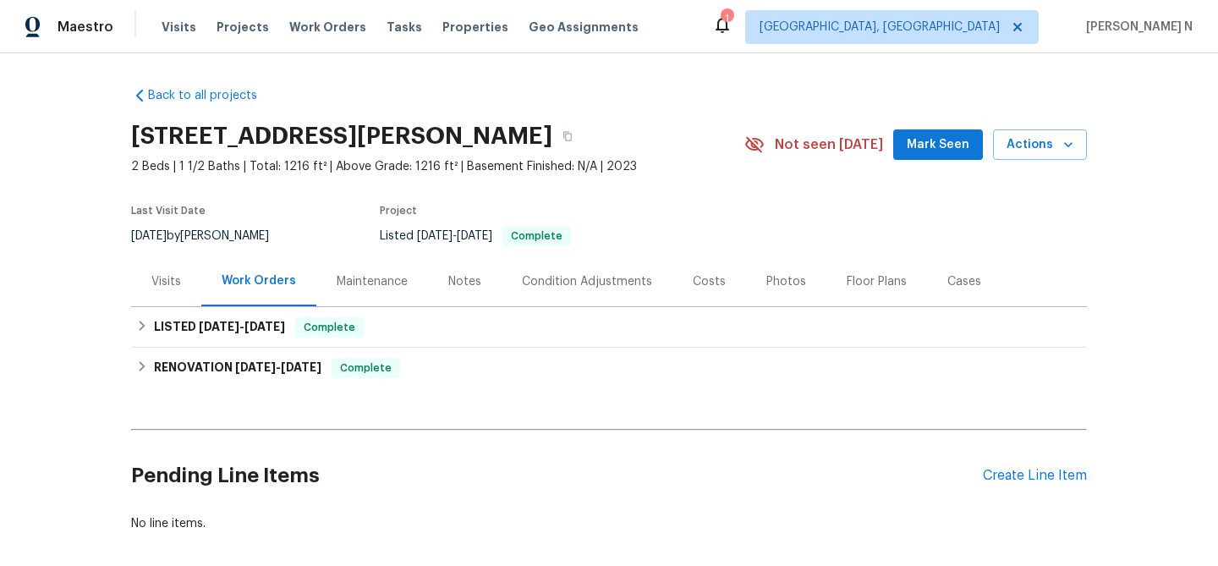
click at [356, 285] on div "Maintenance" at bounding box center [372, 281] width 71 height 17
